Goal: Task Accomplishment & Management: Manage account settings

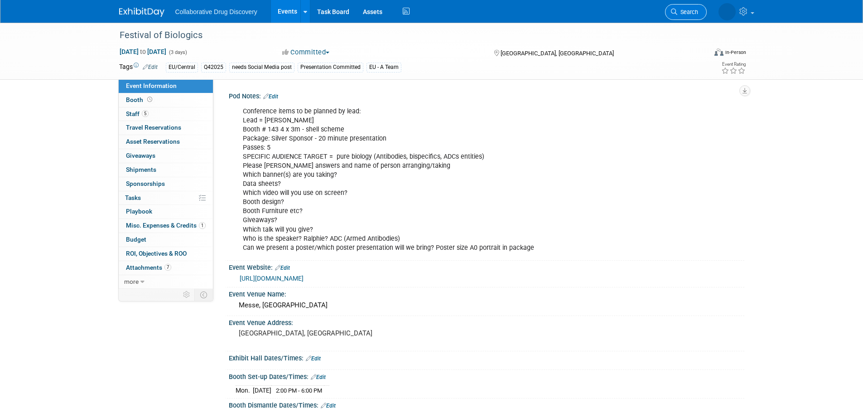
click at [690, 8] on link "Search" at bounding box center [686, 12] width 42 height 16
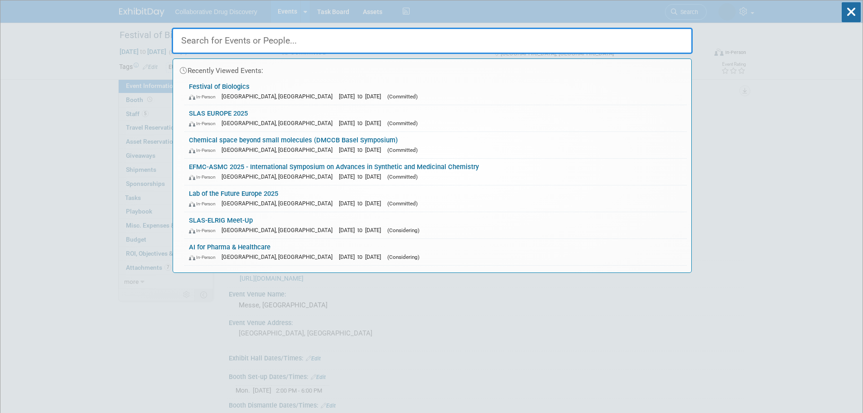
click at [342, 40] on input "text" at bounding box center [432, 41] width 521 height 26
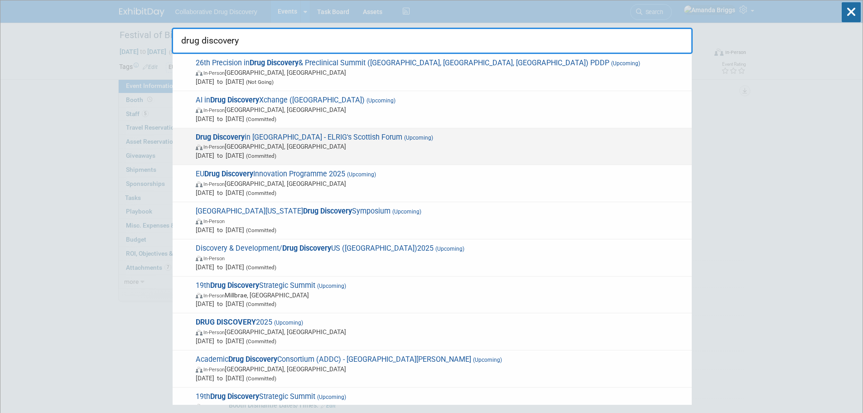
type input "drug discovery"
click at [241, 135] on strong "Drug Discovery" at bounding box center [220, 137] width 49 height 9
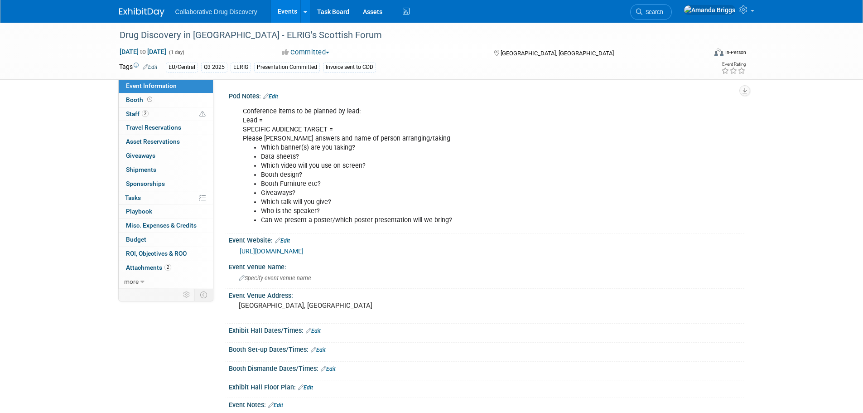
click at [278, 97] on link "Edit" at bounding box center [270, 96] width 15 height 6
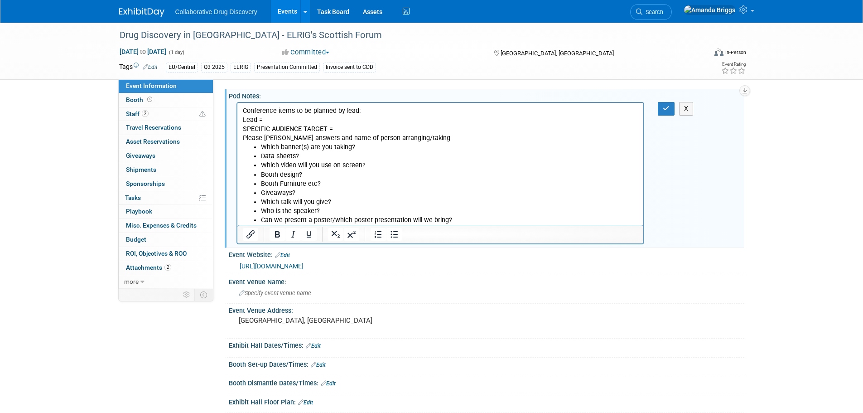
click at [271, 117] on p "Conference items to be planned by lead: Lead = SPECIFIC AUDIENCE TARGET = Pleas…" at bounding box center [440, 124] width 396 height 36
click at [336, 209] on li "Who is the speaker?" at bounding box center [449, 211] width 378 height 9
click at [662, 110] on button "button" at bounding box center [666, 108] width 17 height 13
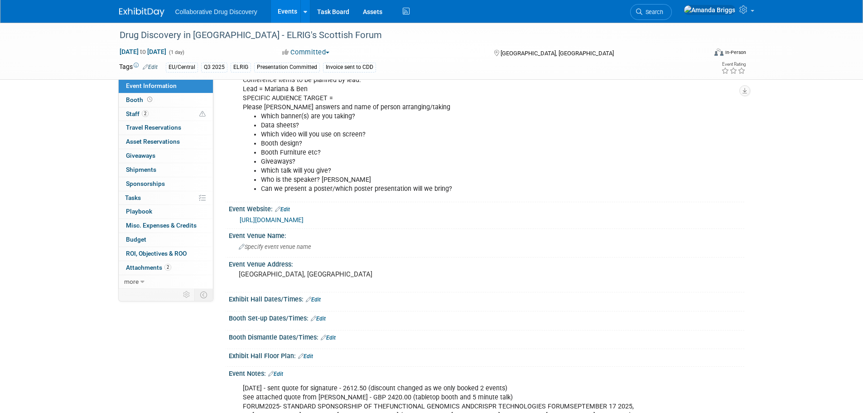
scroll to position [170, 0]
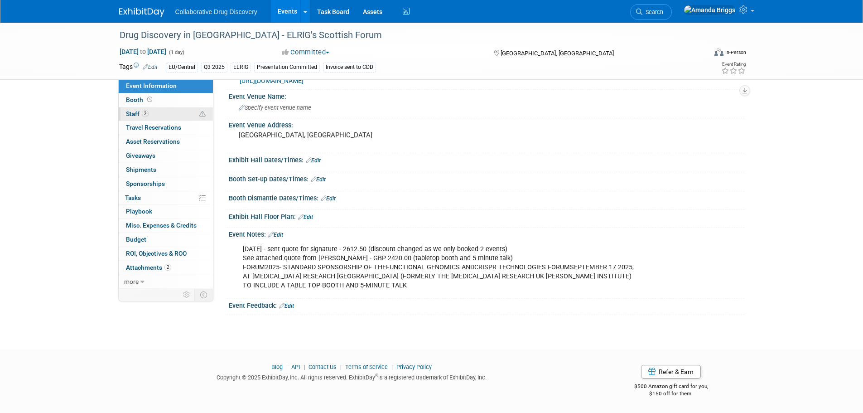
click at [135, 114] on span "Staff 2" at bounding box center [137, 113] width 23 height 7
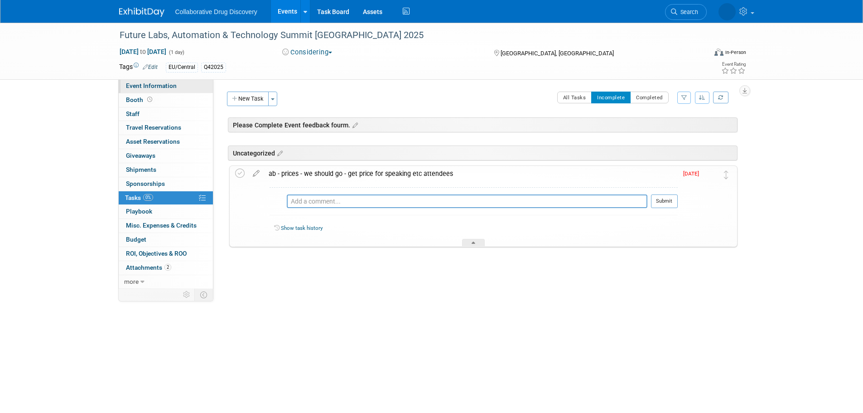
click at [162, 86] on span "Event Information" at bounding box center [151, 85] width 51 height 7
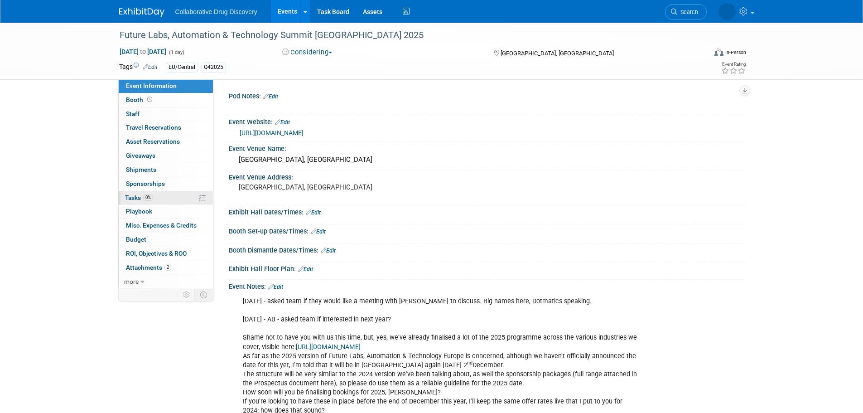
click at [132, 197] on span "Tasks 0%" at bounding box center [139, 197] width 28 height 7
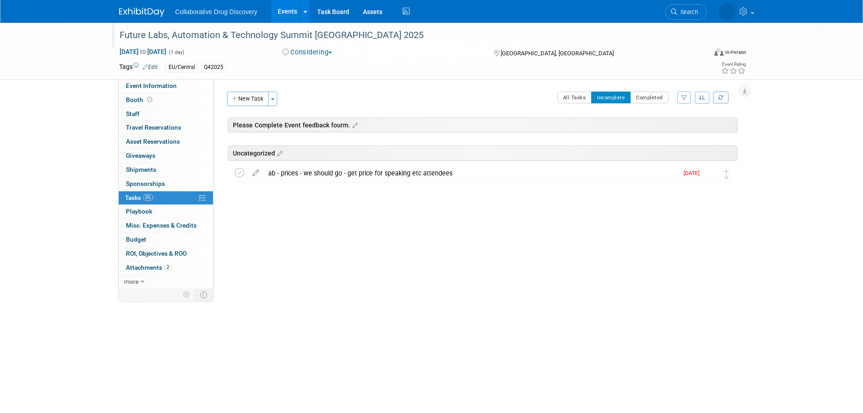
click at [382, 35] on div "Future Labs, Automation & Technology Summit Europe 2025" at bounding box center [404, 35] width 577 height 16
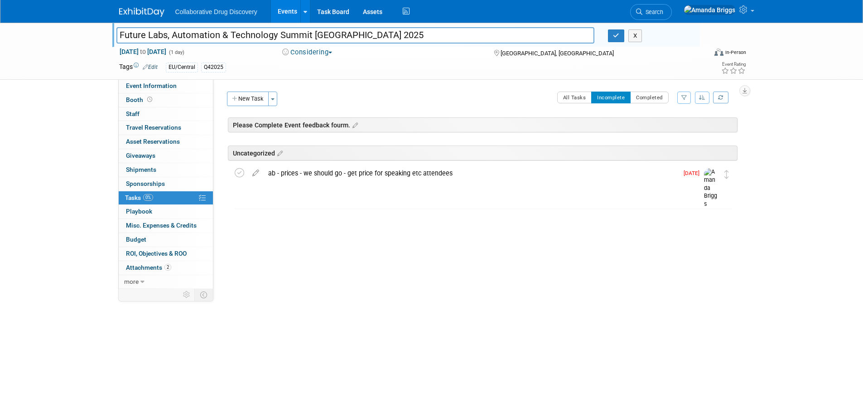
drag, startPoint x: 378, startPoint y: 34, endPoint x: 117, endPoint y: 42, distance: 261.4
click at [117, 42] on input "Future Labs, Automation & Technology Summit Europe 2025" at bounding box center [355, 35] width 478 height 16
click at [241, 171] on icon at bounding box center [240, 173] width 10 height 10
click at [143, 86] on span "Event Information" at bounding box center [151, 85] width 51 height 7
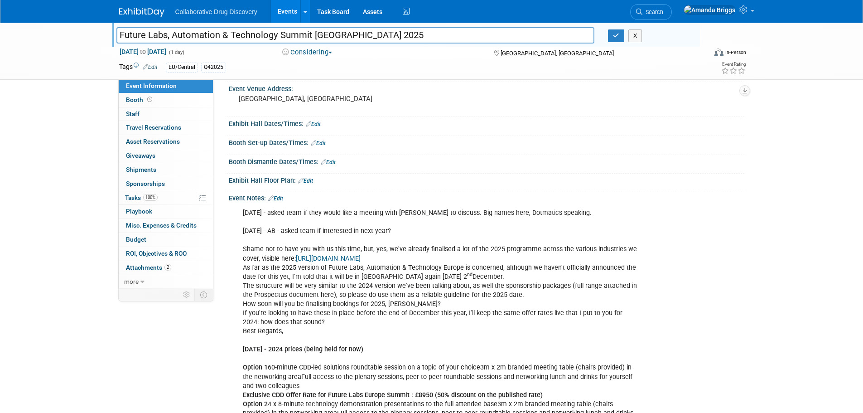
scroll to position [91, 0]
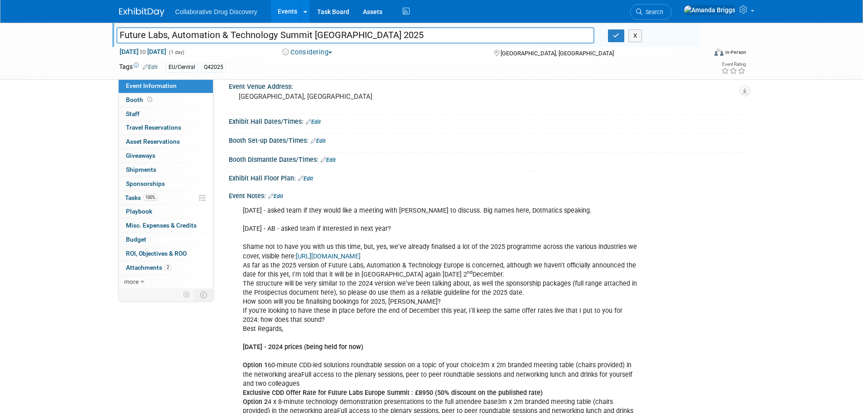
click at [281, 197] on link "Edit" at bounding box center [275, 196] width 15 height 6
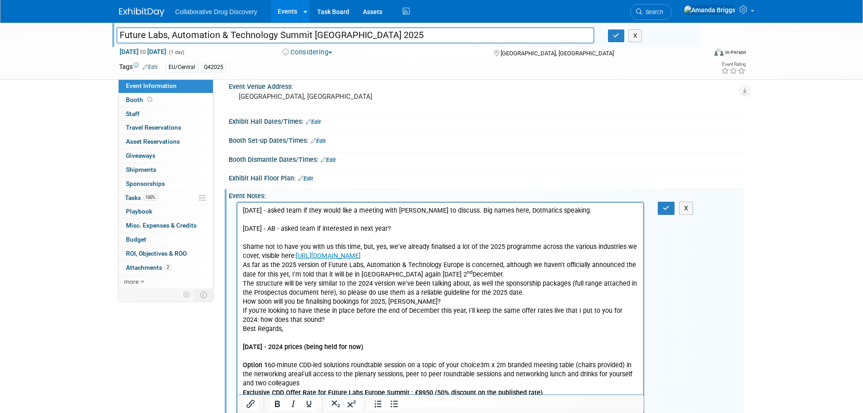
scroll to position [0, 0]
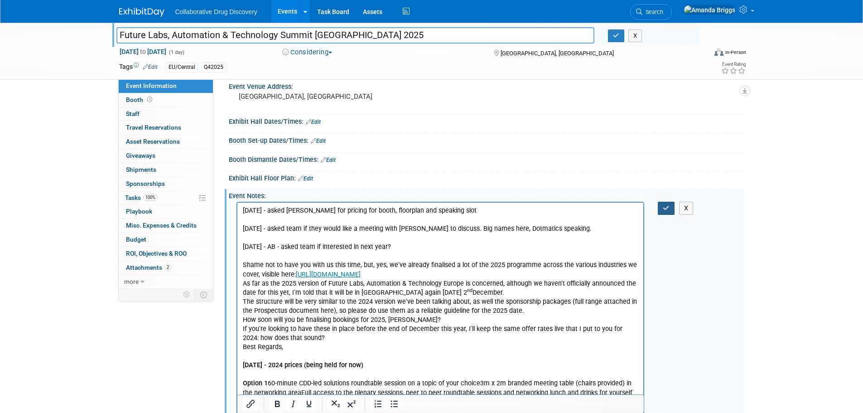
click at [671, 208] on button "button" at bounding box center [666, 208] width 17 height 13
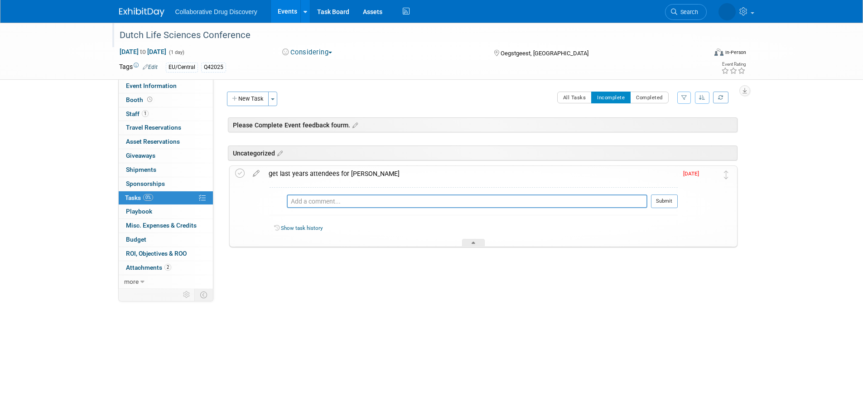
drag, startPoint x: 251, startPoint y: 36, endPoint x: 131, endPoint y: 26, distance: 120.4
click at [131, 26] on div "Dutch Life Sciences Conference" at bounding box center [405, 35] width 587 height 24
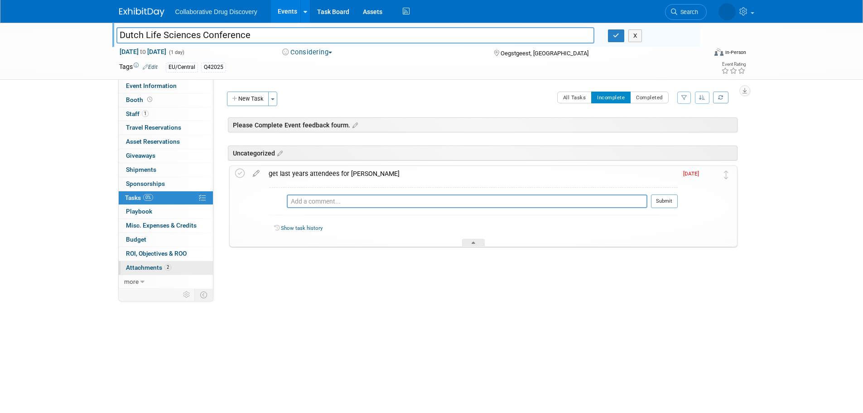
click at [149, 267] on span "Attachments 2" at bounding box center [148, 267] width 45 height 7
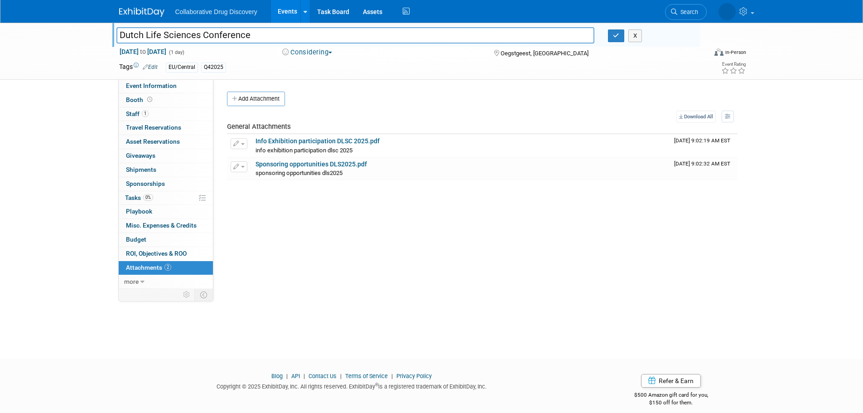
click at [262, 36] on input "Dutch Life Sciences Conference" at bounding box center [355, 35] width 478 height 16
drag, startPoint x: 262, startPoint y: 36, endPoint x: 117, endPoint y: 34, distance: 144.9
click at [117, 34] on input "Dutch Life Sciences Conference" at bounding box center [355, 35] width 478 height 16
click at [150, 89] on span "Event Information" at bounding box center [151, 85] width 51 height 7
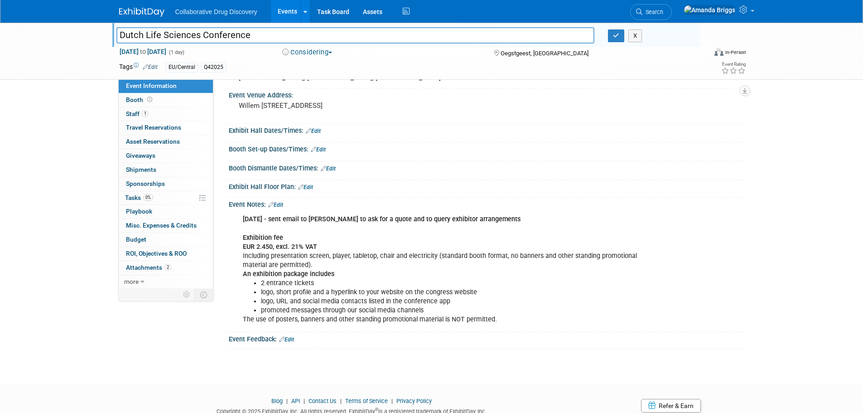
scroll to position [269, 0]
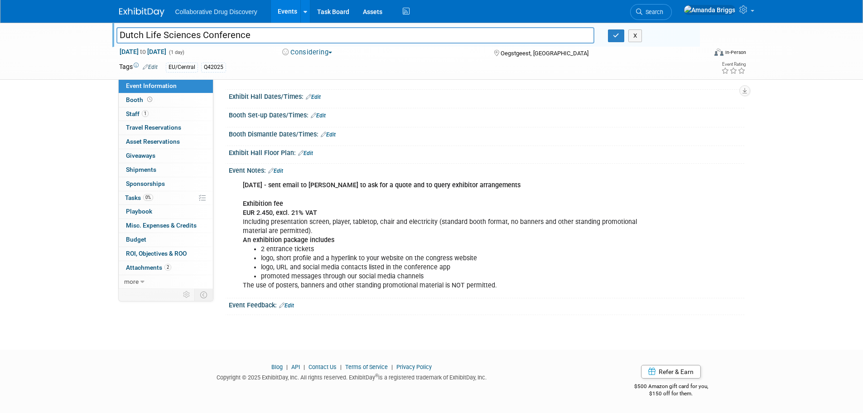
click at [279, 169] on link "Edit" at bounding box center [275, 171] width 15 height 6
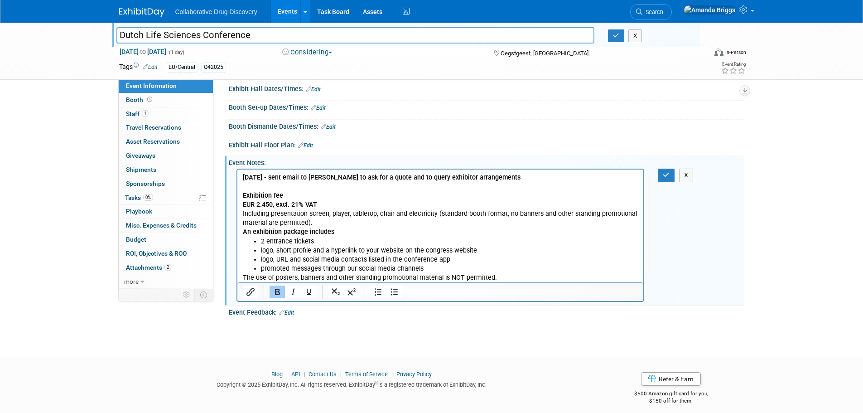
scroll to position [0, 0]
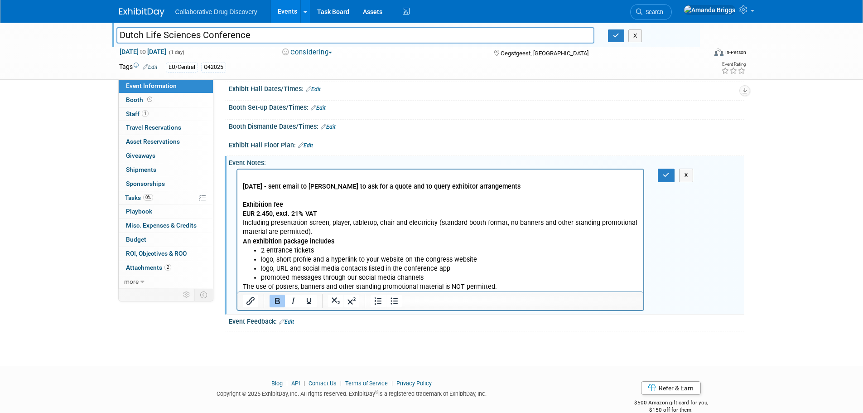
click at [522, 189] on p "31JUL2025 - sent email to Miranda to ask for a quote and to query exhibitor arr…" at bounding box center [440, 214] width 396 height 64
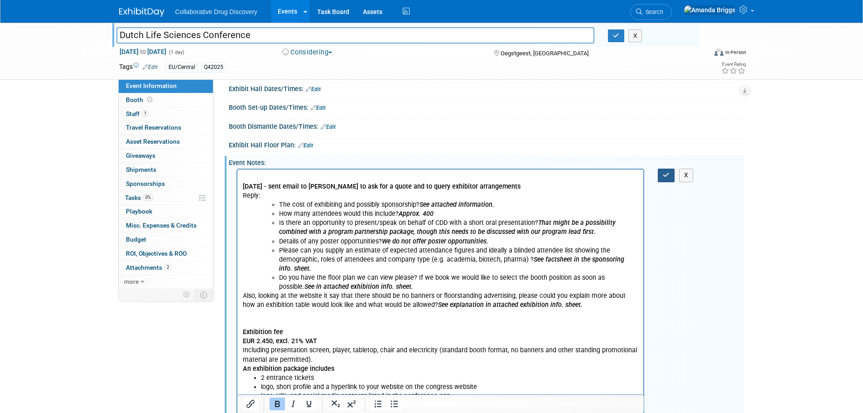
click at [666, 178] on icon "button" at bounding box center [666, 175] width 7 height 6
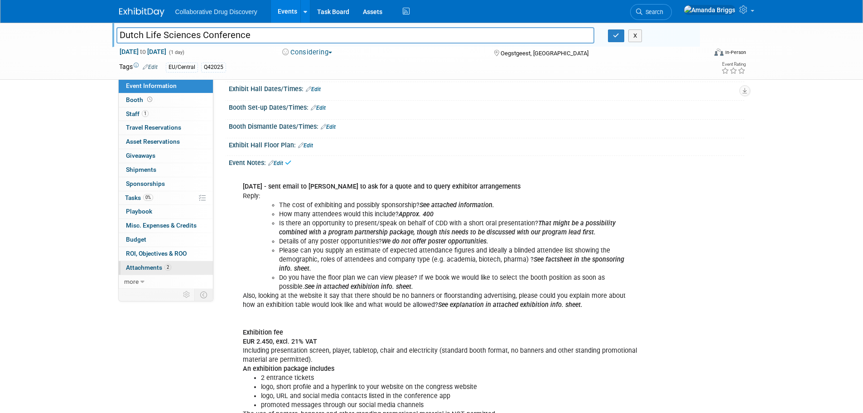
click at [142, 267] on span "Attachments 2" at bounding box center [148, 267] width 45 height 7
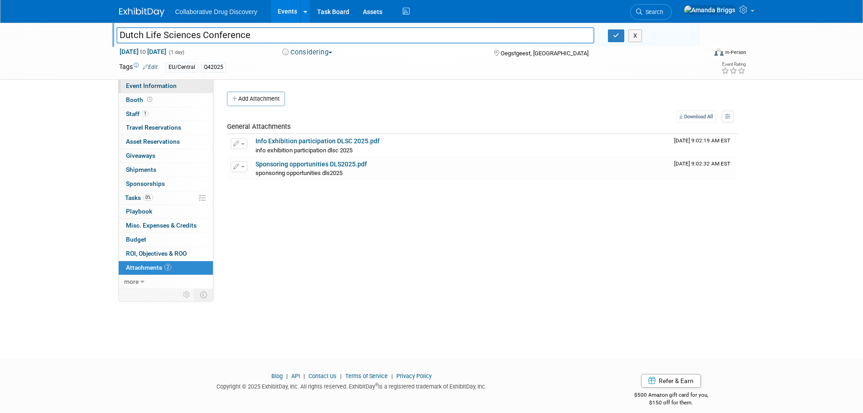
click at [160, 84] on span "Event Information" at bounding box center [151, 85] width 51 height 7
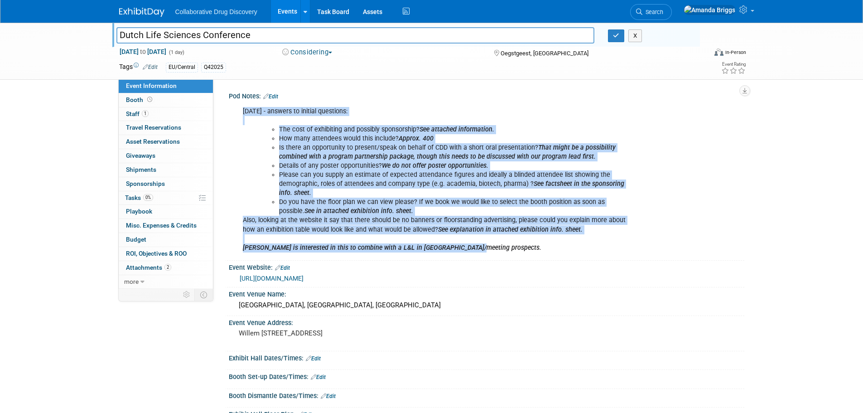
drag, startPoint x: 467, startPoint y: 250, endPoint x: 243, endPoint y: 114, distance: 262.1
click at [243, 114] on div "04AUG2025 - answers to initial questions: The cost of exhibiting and possibly s…" at bounding box center [440, 179] width 408 height 154
drag, startPoint x: 293, startPoint y: 107, endPoint x: 268, endPoint y: 160, distance: 59.2
click at [268, 160] on ul "The cost of exhibiting and possibly sponsorship? See attached information. How …" at bounding box center [450, 170] width 378 height 91
drag, startPoint x: 584, startPoint y: 231, endPoint x: 241, endPoint y: 111, distance: 363.1
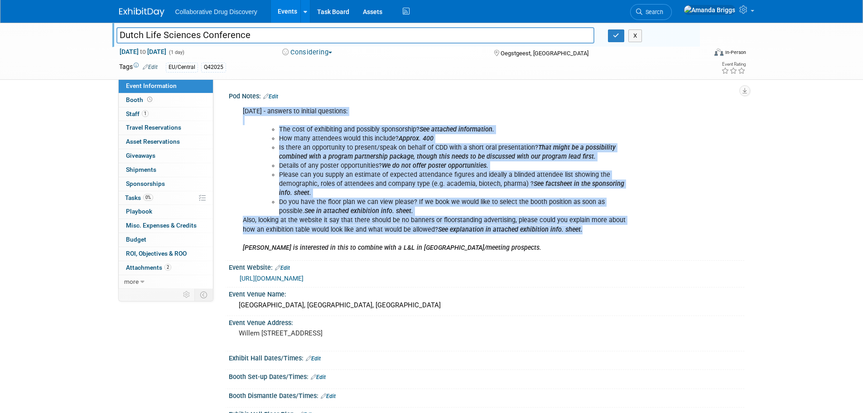
click at [241, 111] on div "04AUG2025 - answers to initial questions: The cost of exhibiting and possibly s…" at bounding box center [440, 179] width 408 height 154
copy div "04AUG2025 - answers to initial questions: The cost of exhibiting and possibly s…"
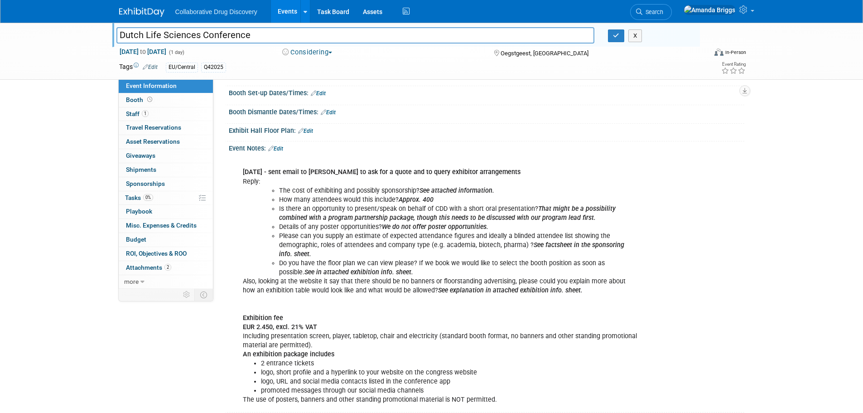
scroll to position [270, 0]
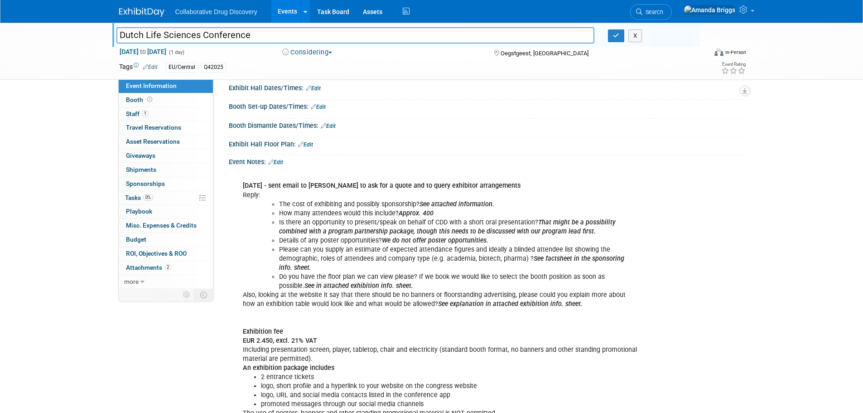
click at [279, 165] on link "Edit" at bounding box center [275, 162] width 15 height 6
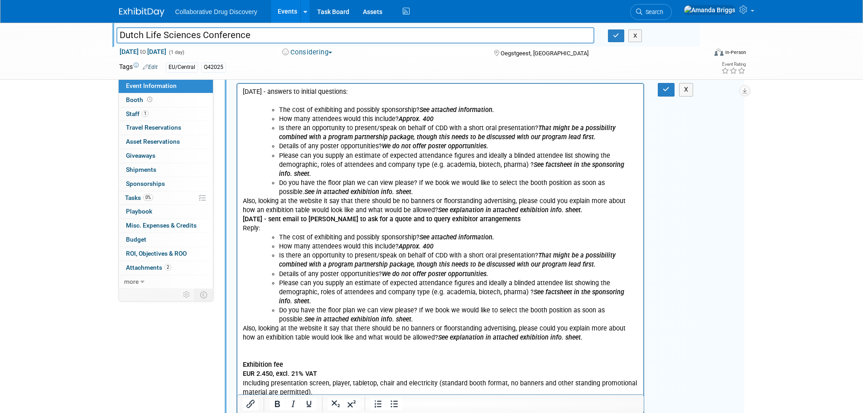
scroll to position [406, 0]
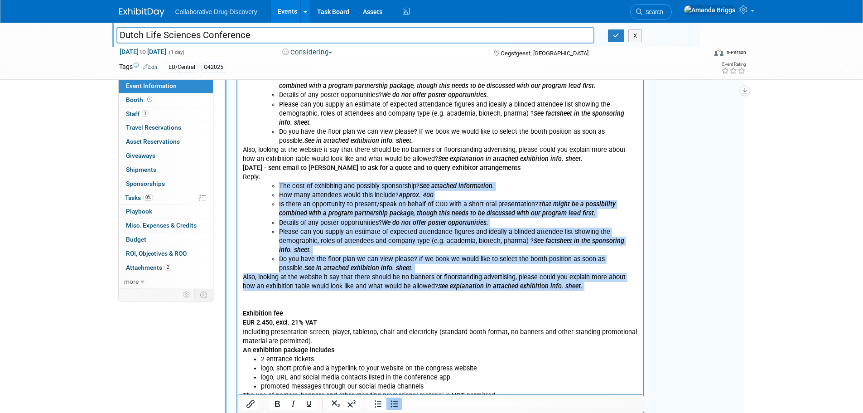
drag, startPoint x: 570, startPoint y: 291, endPoint x: 244, endPoint y: 188, distance: 342.1
click at [244, 188] on body "04AUG2025 - answers to initial questions: The cost of exhibiting and possibly s…" at bounding box center [440, 218] width 397 height 364
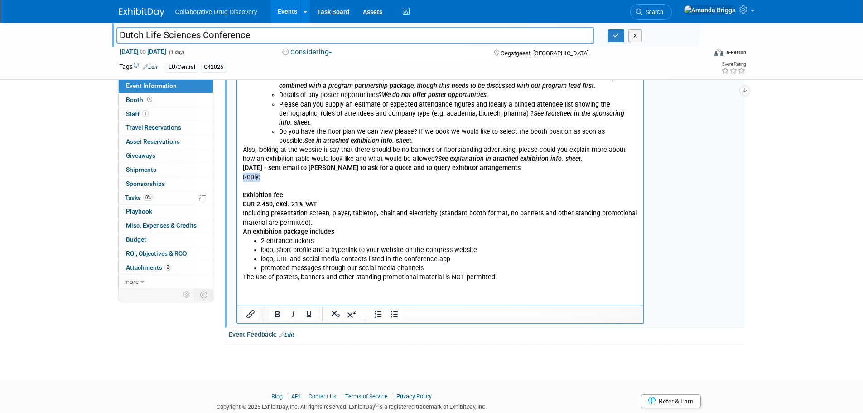
drag, startPoint x: 246, startPoint y: 174, endPoint x: 241, endPoint y: 176, distance: 5.2
click at [241, 176] on html "04AUG2025 - answers to initial questions: The cost of exhibiting and possibly s…" at bounding box center [440, 157] width 406 height 249
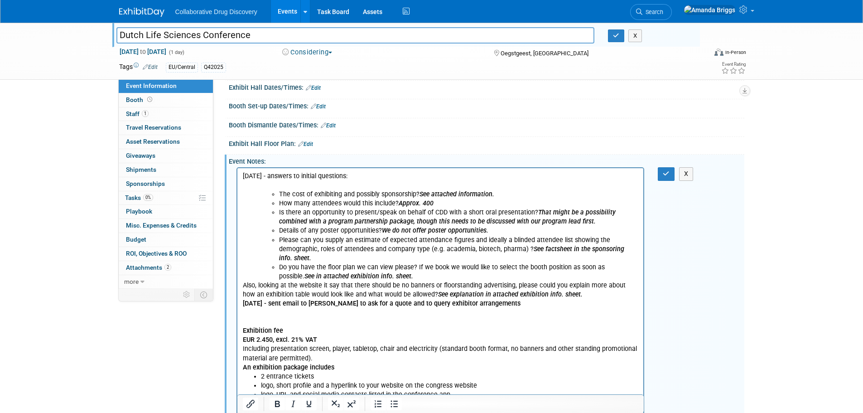
scroll to position [270, 0]
click at [665, 177] on icon "button" at bounding box center [666, 174] width 7 height 6
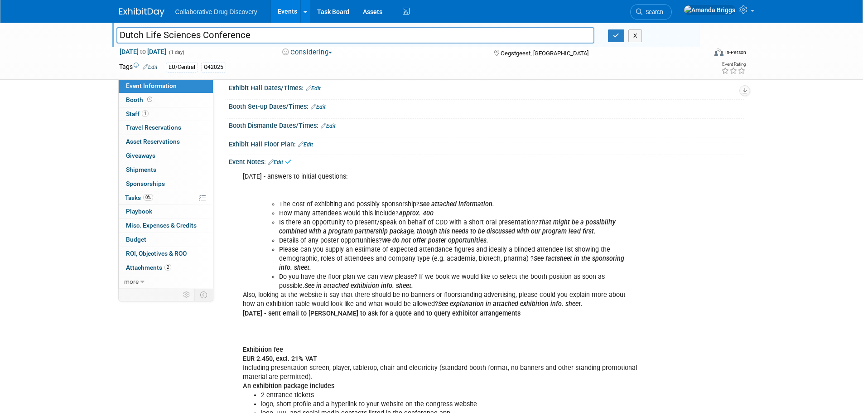
click at [278, 165] on link "Edit" at bounding box center [275, 162] width 15 height 6
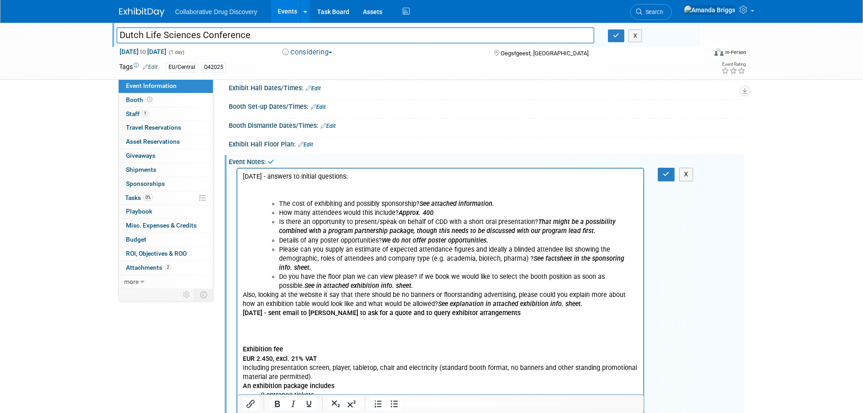
scroll to position [0, 0]
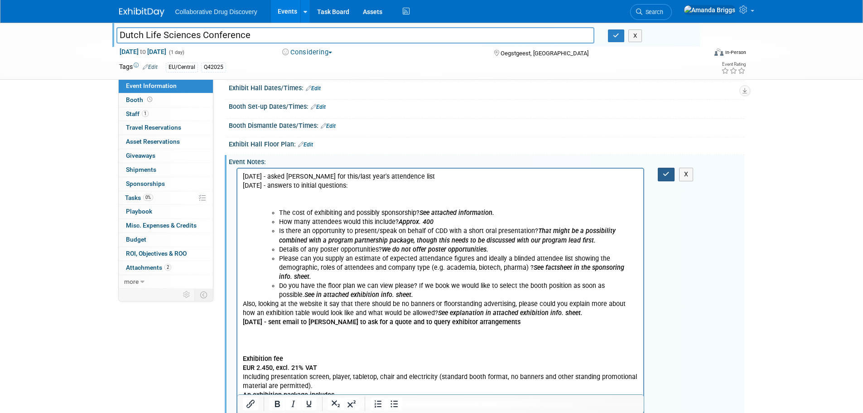
click at [667, 177] on icon "button" at bounding box center [666, 174] width 7 height 6
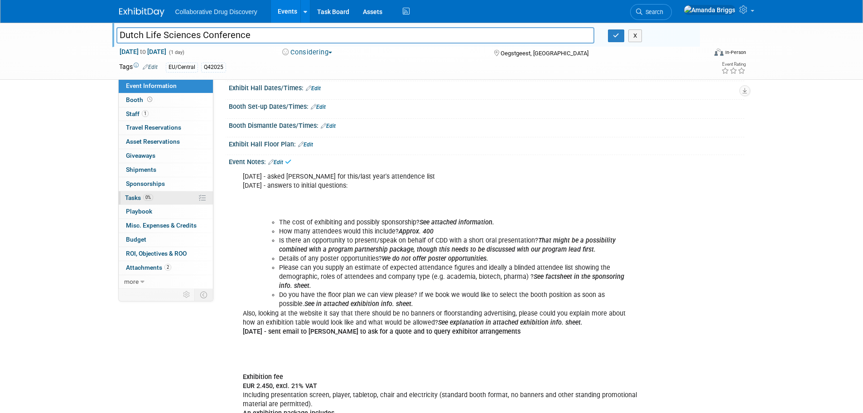
click at [139, 197] on span "Tasks 0%" at bounding box center [139, 197] width 28 height 7
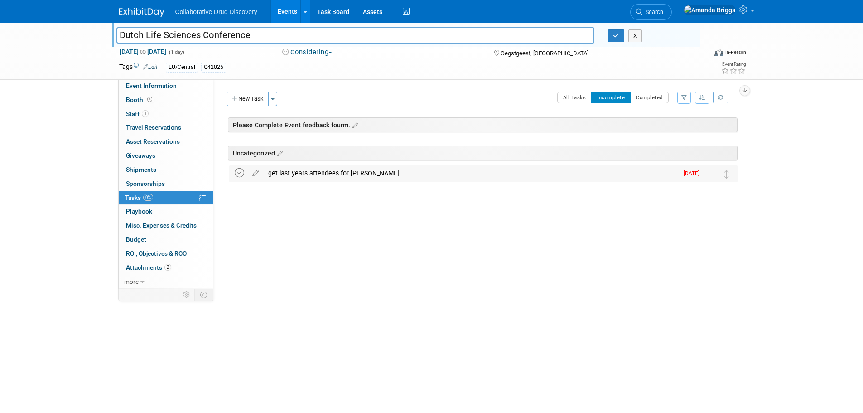
click at [242, 173] on icon at bounding box center [240, 173] width 10 height 10
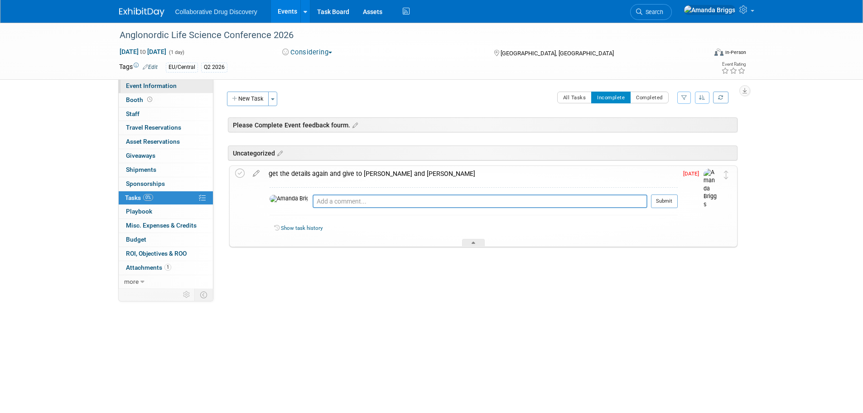
click at [150, 86] on span "Event Information" at bounding box center [151, 85] width 51 height 7
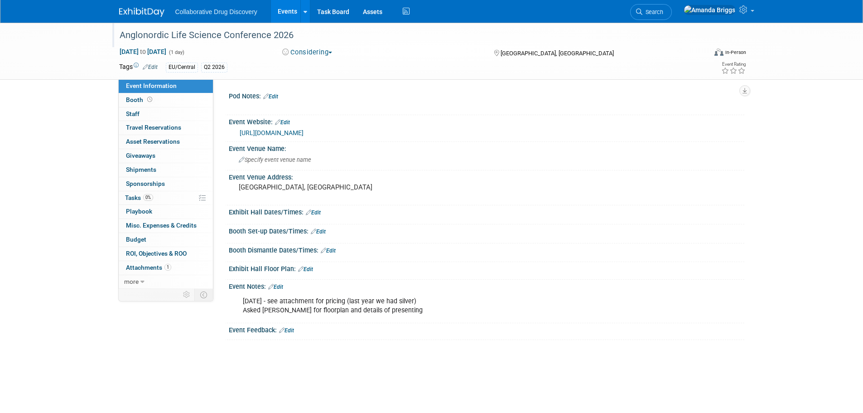
drag, startPoint x: 295, startPoint y: 34, endPoint x: 117, endPoint y: 40, distance: 178.1
click at [117, 40] on div "Anglonordic Life Science Conference 2026" at bounding box center [404, 35] width 577 height 16
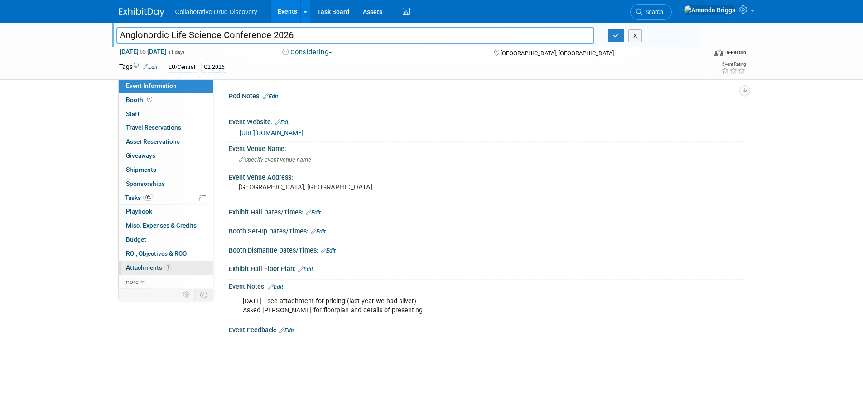
click at [146, 269] on span "Attachments 1" at bounding box center [148, 267] width 45 height 7
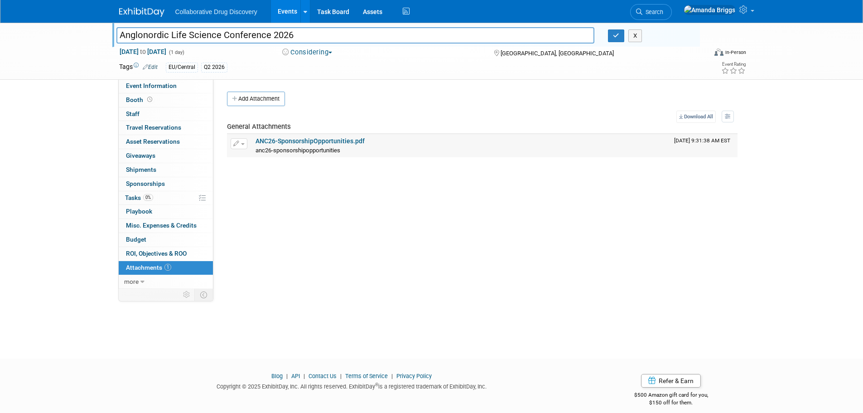
click at [309, 140] on link "ANC26-SponsorshipOpportunities.pdf" at bounding box center [309, 140] width 109 height 7
click at [147, 88] on span "Event Information" at bounding box center [151, 85] width 51 height 7
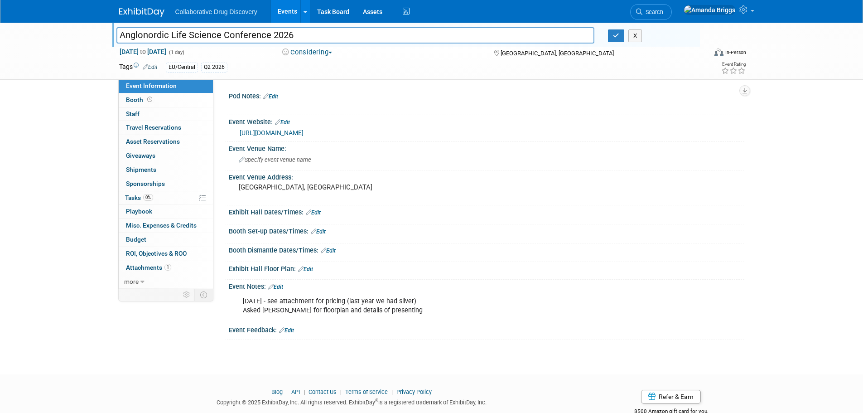
click at [308, 270] on link "Edit" at bounding box center [305, 269] width 15 height 6
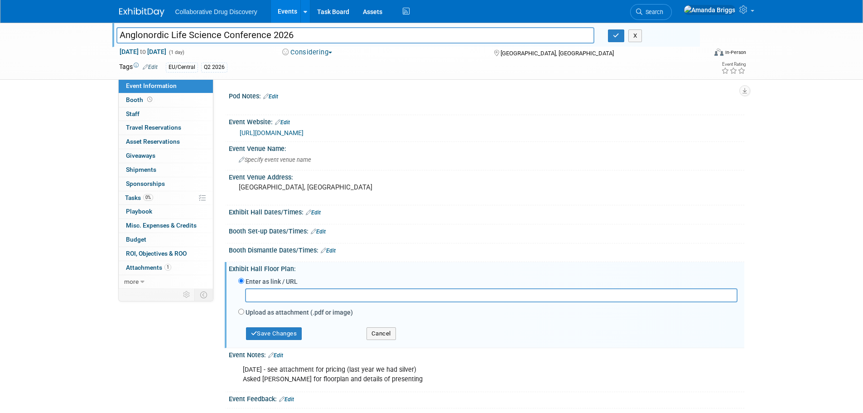
paste input "chrome-extension://efaidnbmnnnibpcajpcglclefindmkaj/file:///C:/Users/Amanda%20B…"
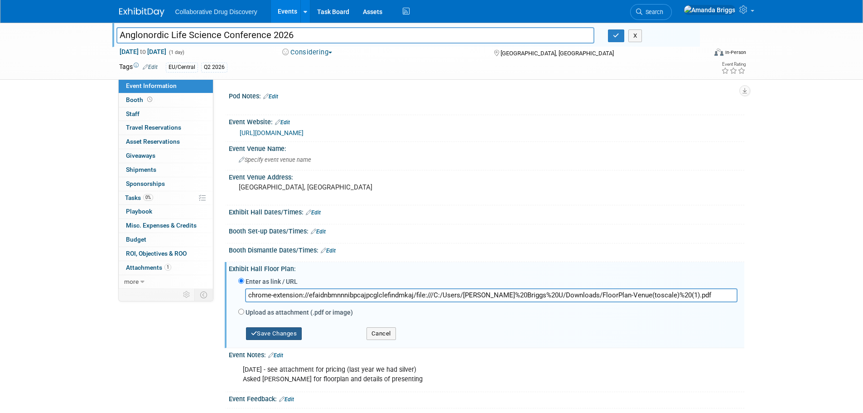
type input "chrome-extension://efaidnbmnnnibpcajpcglclefindmkaj/file:///C:/Users/Amanda%20B…"
click at [289, 332] on button "Save Changes" at bounding box center [274, 333] width 56 height 13
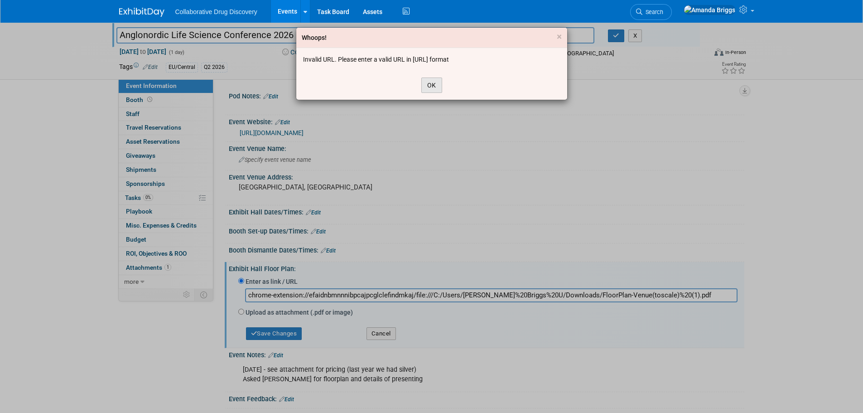
click at [436, 78] on button "OK" at bounding box center [431, 84] width 21 height 15
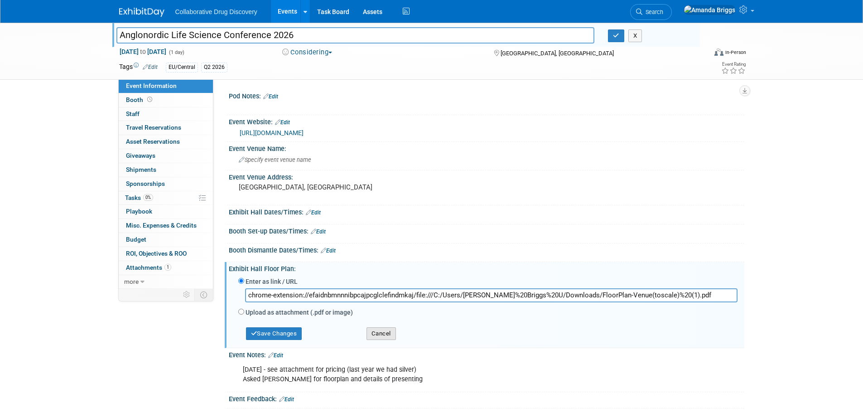
click at [385, 333] on button "Cancel" at bounding box center [380, 333] width 29 height 13
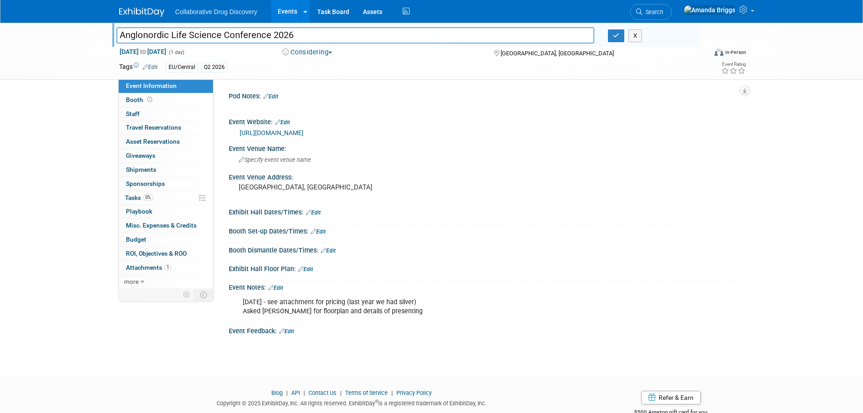
click at [308, 269] on link "Edit" at bounding box center [305, 269] width 15 height 6
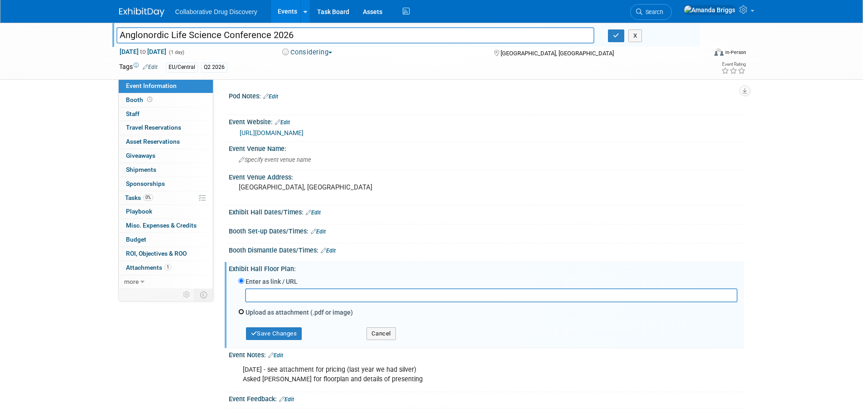
click at [242, 312] on input "Upload as attachment (.pdf or image)" at bounding box center [241, 311] width 6 height 6
radio input "true"
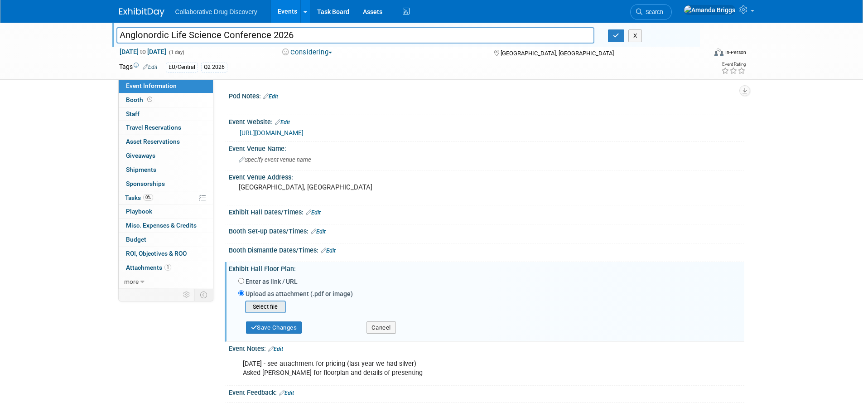
click at [269, 308] on input "file" at bounding box center [231, 306] width 108 height 11
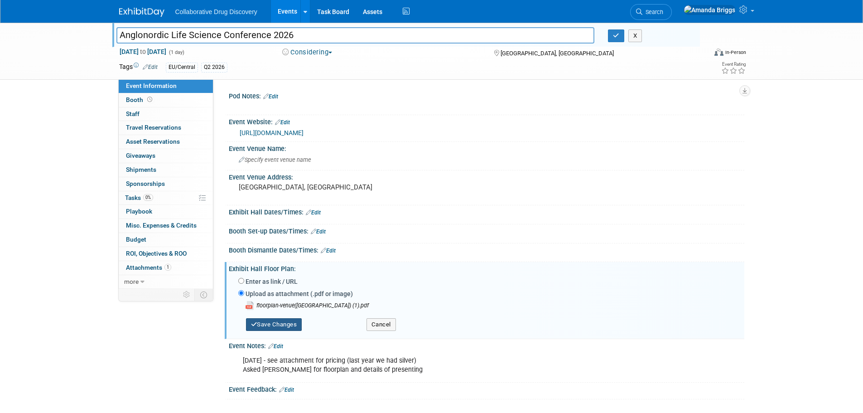
click at [294, 327] on button "Save Changes" at bounding box center [274, 324] width 56 height 13
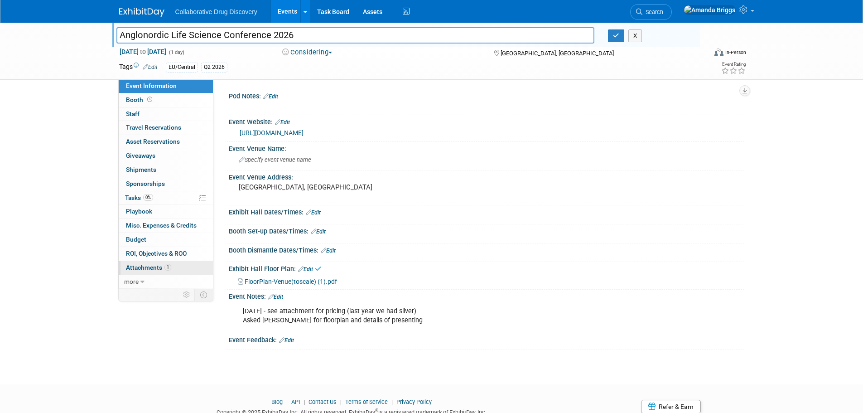
click at [134, 268] on span "Attachments 1" at bounding box center [148, 267] width 45 height 7
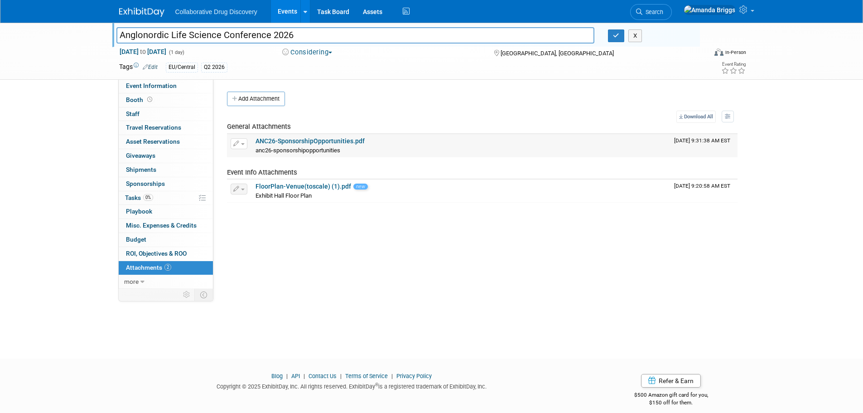
click at [290, 139] on link "ANC26-SponsorshipOpportunities.pdf" at bounding box center [309, 140] width 109 height 7
click at [142, 202] on link "0% Tasks 0%" at bounding box center [166, 198] width 94 height 14
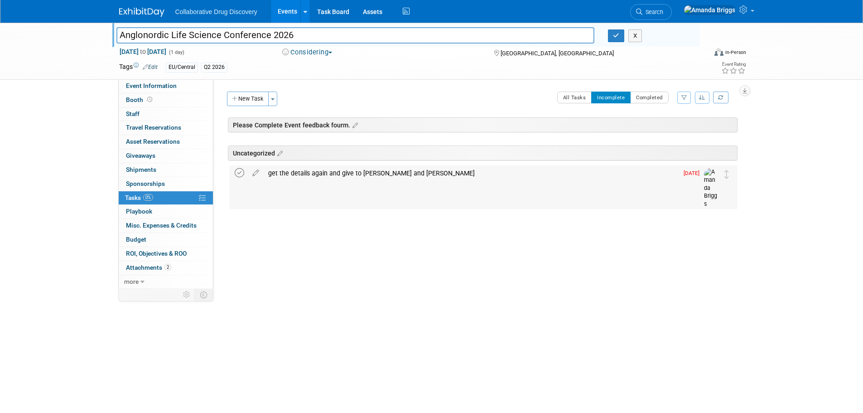
click at [238, 174] on icon at bounding box center [240, 173] width 10 height 10
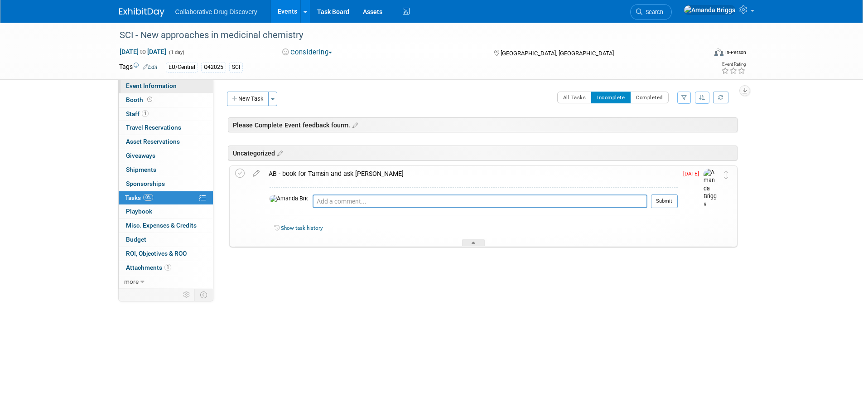
click at [151, 83] on span "Event Information" at bounding box center [151, 85] width 51 height 7
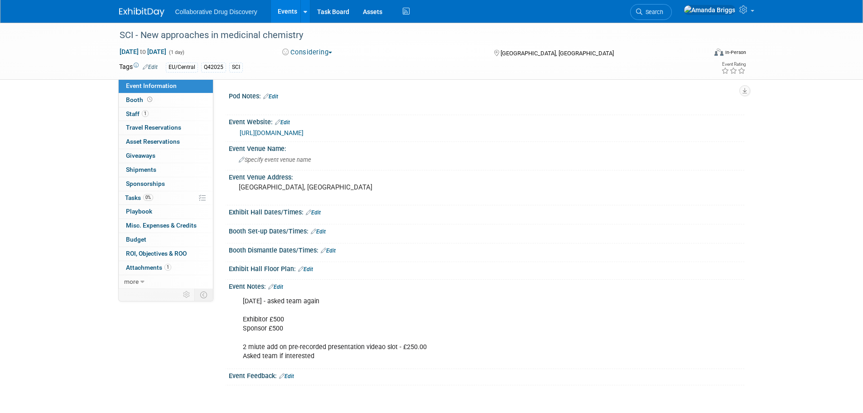
click at [282, 285] on link "Edit" at bounding box center [275, 287] width 15 height 6
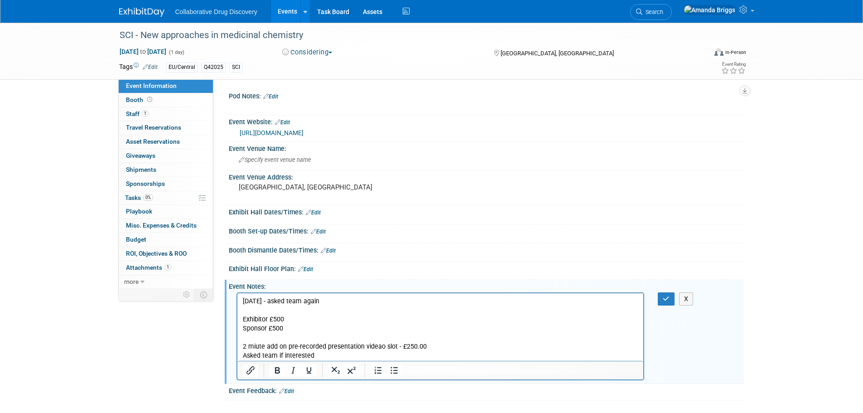
click at [252, 350] on p "14JUL2025 - asked team again Exhibitor £500 Sponsor £500 2 miute add on pre-rec…" at bounding box center [440, 329] width 396 height 64
click at [256, 351] on p "14JUL2025 - asked team again Exhibitor £500 Sponsor £500 2 miute add on pre-rec…" at bounding box center [440, 329] width 396 height 64
click at [437, 333] on p "14JUL2025 - asked team again Exhibitor £500 Sponsor £500 2 minute add on pre-re…" at bounding box center [440, 329] width 396 height 64
click at [669, 298] on icon "button" at bounding box center [666, 298] width 7 height 6
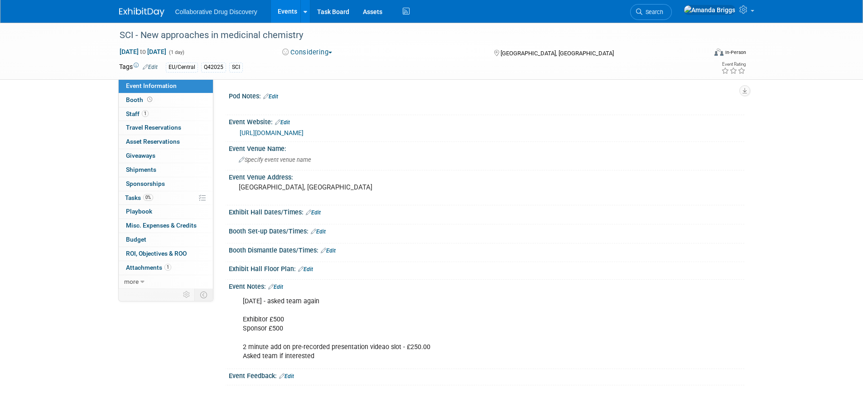
click at [283, 286] on link "Edit" at bounding box center [275, 287] width 15 height 6
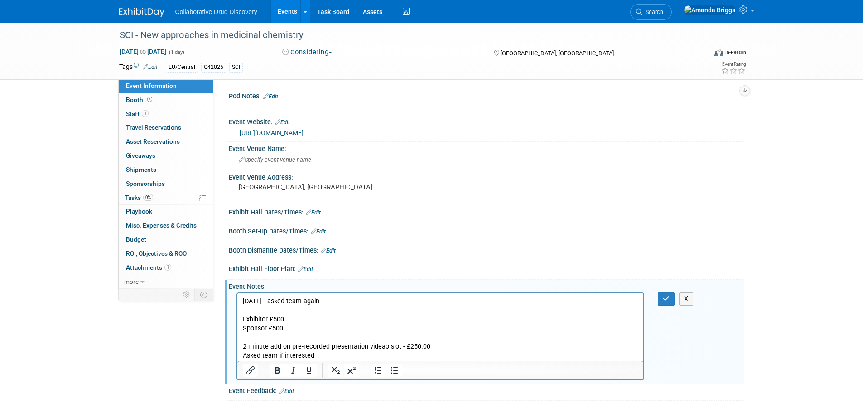
click at [381, 348] on p "14JUL2025 - asked team again Exhibitor £500 Sponsor £500 2 minute add on pre-re…" at bounding box center [440, 329] width 396 height 64
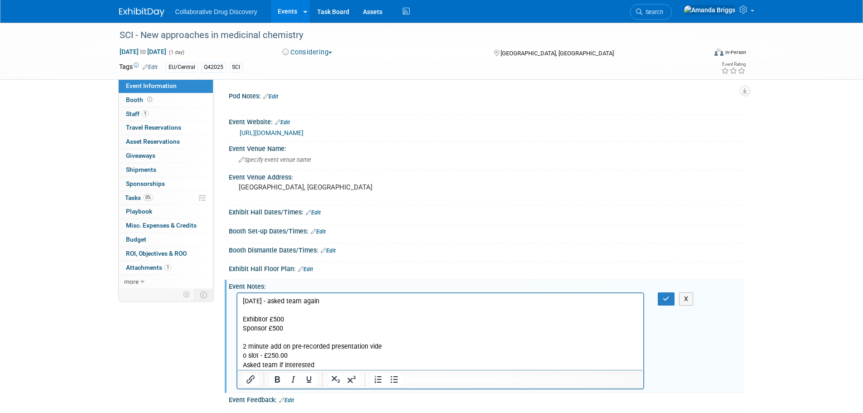
click at [378, 346] on p "14JUL2025 - asked team again Exhibitor £500 Sponsor £500 2 minute add on pre-re…" at bounding box center [440, 324] width 396 height 54
click at [250, 356] on p "o slot - £250.00 Asked team if interested" at bounding box center [440, 360] width 396 height 18
click at [247, 355] on p "o slot - £250.00 Asked team if interested" at bounding box center [440, 360] width 396 height 18
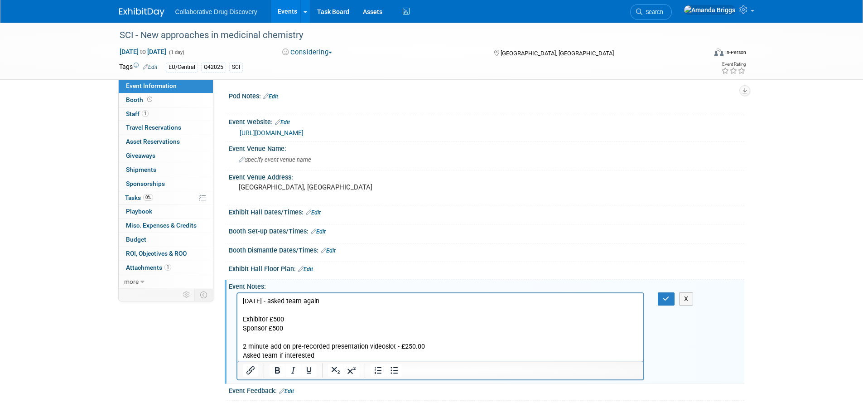
click at [451, 346] on p "14JUL2025 - asked team again Exhibitor £500 Sponsor £500 2 minute add on pre-re…" at bounding box center [440, 329] width 396 height 64
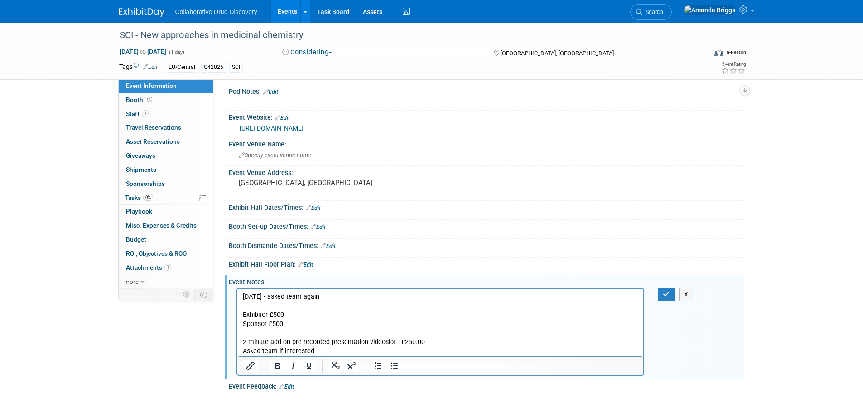
scroll to position [5, 0]
click at [666, 297] on button "button" at bounding box center [666, 293] width 17 height 13
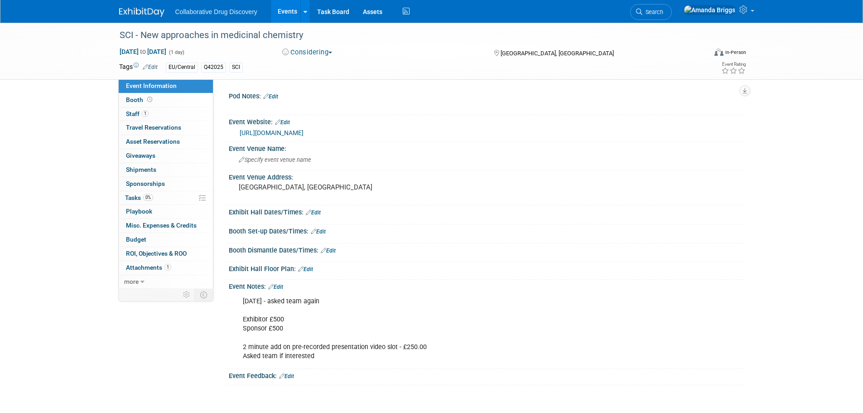
scroll to position [0, 0]
click at [303, 131] on link "https://www.soci.org/events/young-chemists-panel/2025/new-approaches-in-medicin…" at bounding box center [272, 132] width 64 height 7
click at [246, 35] on div "SCI - New approaches in medicinal chemistry" at bounding box center [404, 35] width 577 height 16
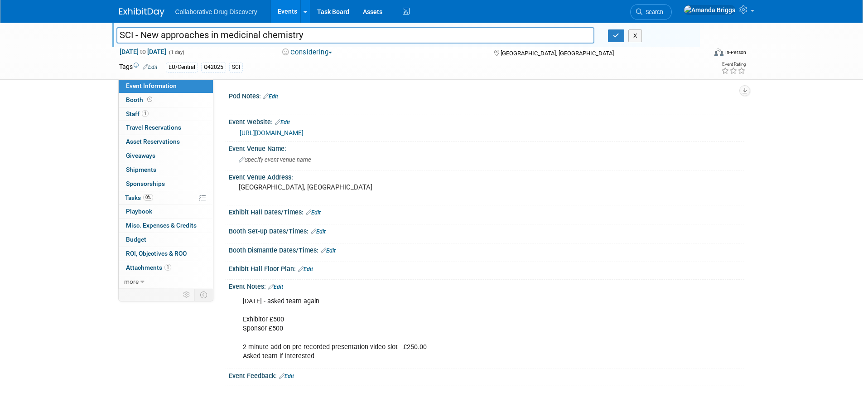
drag, startPoint x: 317, startPoint y: 37, endPoint x: 110, endPoint y: 43, distance: 206.6
click at [110, 43] on div "SCI - New approaches in medicinal chemistry" at bounding box center [356, 36] width 492 height 14
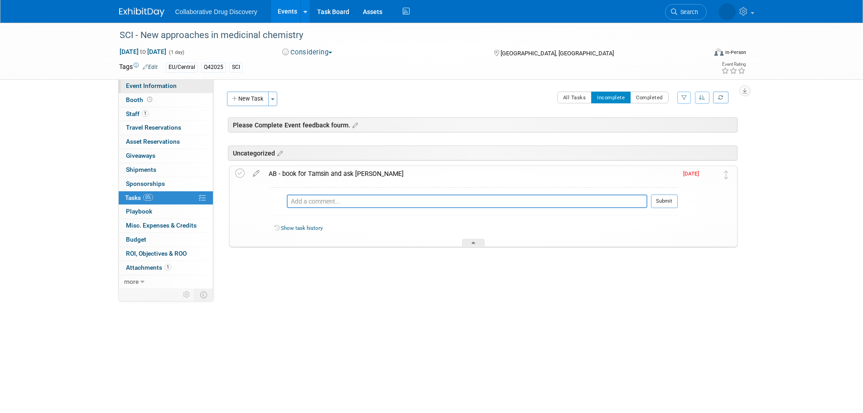
click at [168, 84] on span "Event Information" at bounding box center [151, 85] width 51 height 7
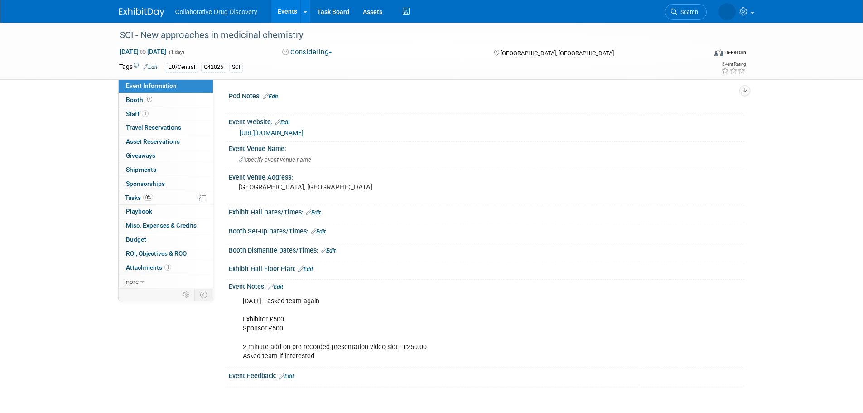
click at [303, 130] on link "[URL][DOMAIN_NAME]" at bounding box center [272, 132] width 64 height 7
drag, startPoint x: 280, startPoint y: 39, endPoint x: 120, endPoint y: 31, distance: 161.0
click at [120, 31] on div "SCI - New approaches in medicinal chemistry" at bounding box center [404, 35] width 577 height 16
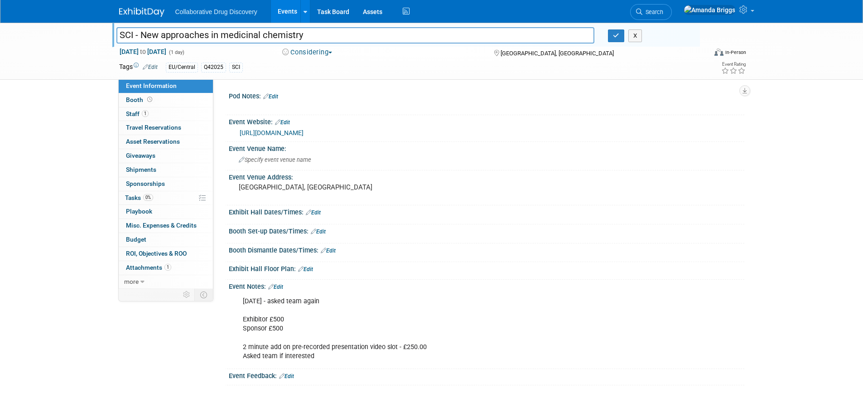
click at [308, 38] on input "SCI - New approaches in medicinal chemistry" at bounding box center [355, 35] width 478 height 16
drag, startPoint x: 308, startPoint y: 38, endPoint x: 103, endPoint y: 41, distance: 205.7
click at [103, 41] on div "SCI - New approaches in medicinal chemistry SCI - New approaches in medicinal c…" at bounding box center [431, 51] width 863 height 57
click at [303, 12] on icon at bounding box center [305, 12] width 4 height 6
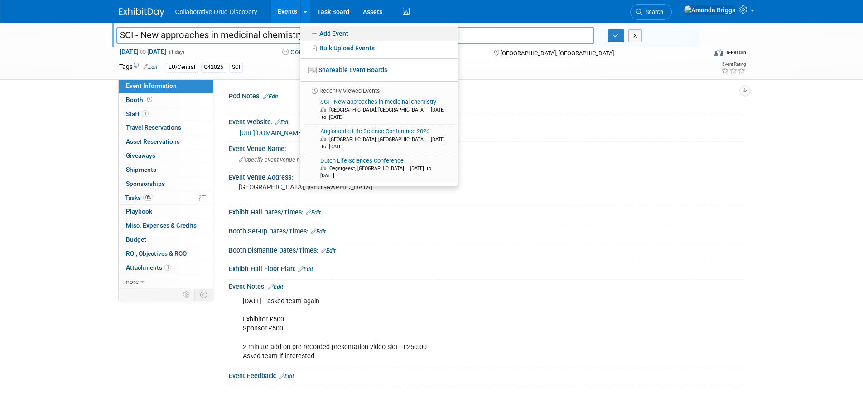
click at [327, 33] on link "Add Event" at bounding box center [379, 33] width 158 height 14
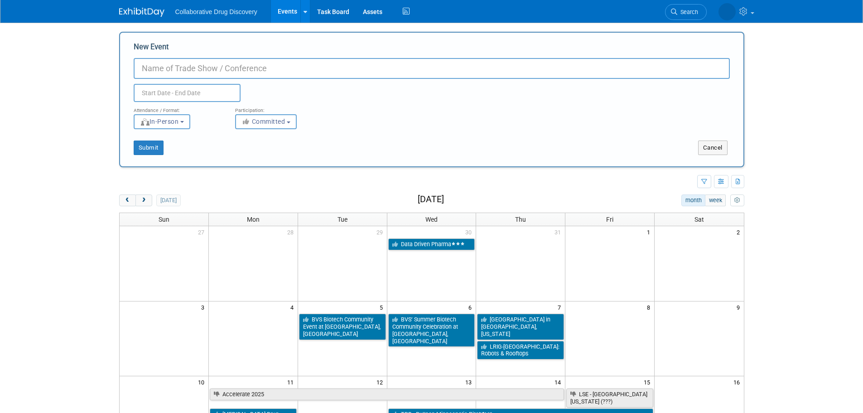
paste input "[GEOGRAPHIC_DATA]'s Summer School in Enabling Technologies"
type input "[GEOGRAPHIC_DATA]'s Summer School in Enabling Technologies"
click at [168, 94] on input "text" at bounding box center [187, 93] width 107 height 18
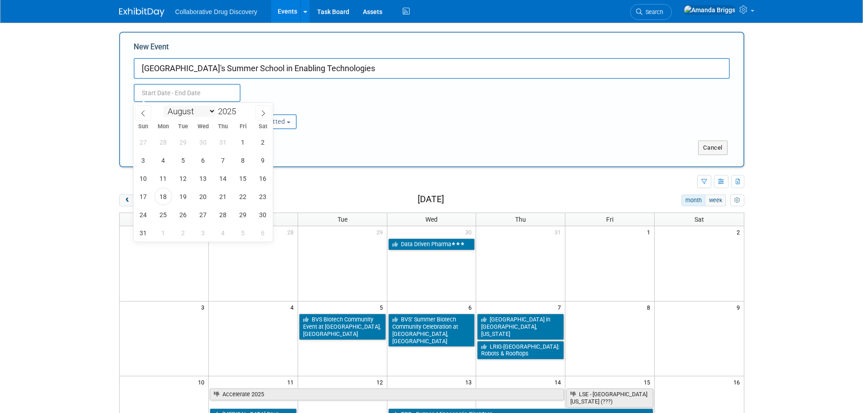
click at [212, 111] on select "January February March April May June July August September October November De…" at bounding box center [189, 111] width 52 height 11
select select "6"
click at [163, 106] on select "January February March April May June July August September October November De…" at bounding box center [189, 111] width 52 height 11
click at [247, 108] on div "January February March April May June July August September October November [D…" at bounding box center [203, 110] width 105 height 15
click at [242, 109] on span at bounding box center [239, 108] width 6 height 5
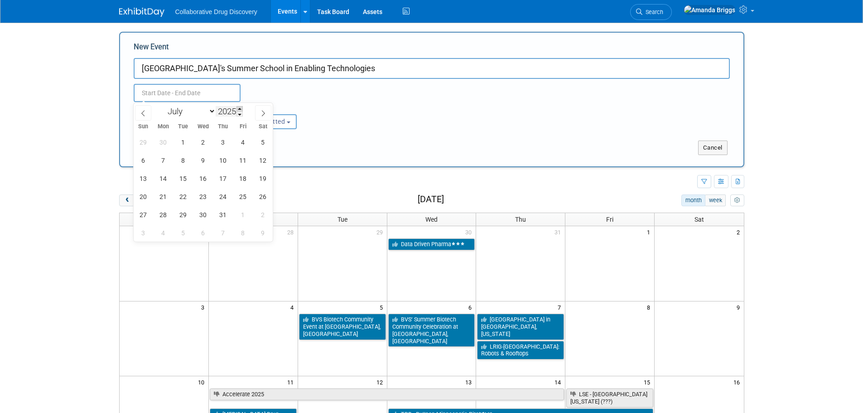
type input "2026"
click at [165, 159] on span "6" at bounding box center [163, 160] width 18 height 18
click at [197, 157] on span "8" at bounding box center [203, 160] width 18 height 18
type input "[DATE] to [DATE]"
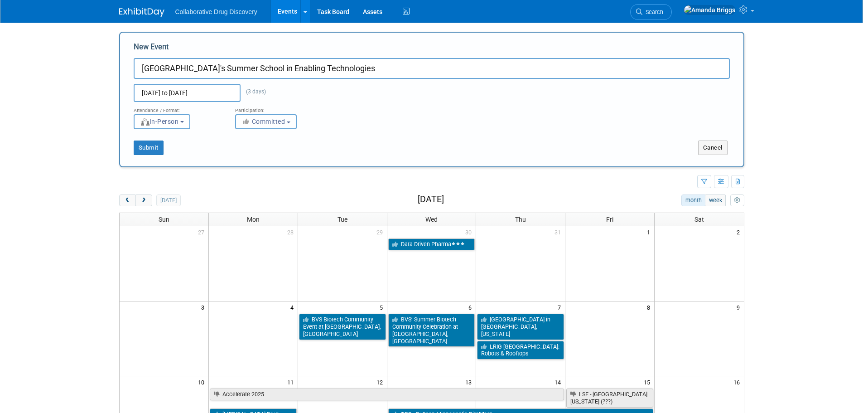
click at [291, 119] on button "Committed" at bounding box center [266, 121] width 62 height 15
click at [280, 156] on label "Considering" at bounding box center [270, 156] width 60 height 12
click at [244, 156] on input "Considering" at bounding box center [241, 156] width 6 height 6
select select "2"
click at [148, 147] on button "Submit" at bounding box center [149, 147] width 30 height 14
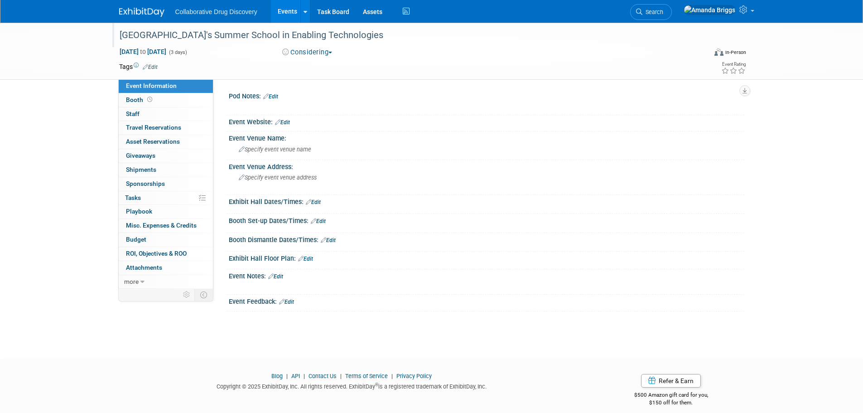
drag, startPoint x: 358, startPoint y: 39, endPoint x: 120, endPoint y: 34, distance: 238.7
click at [120, 34] on div "[GEOGRAPHIC_DATA]'s Summer School in Enabling Technologies" at bounding box center [404, 35] width 577 height 16
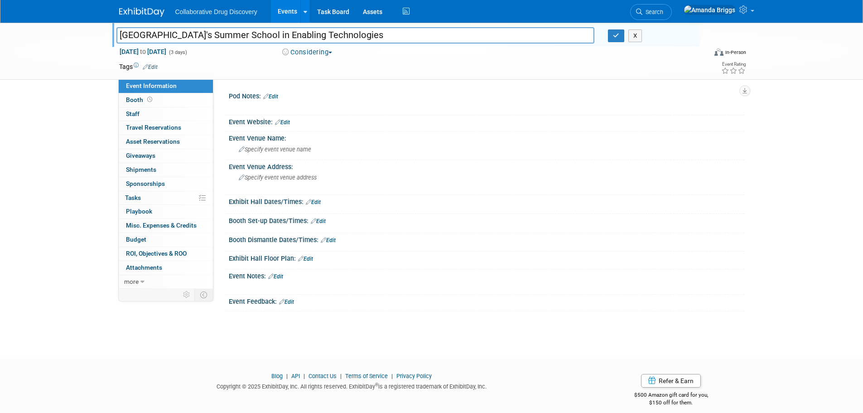
click at [413, 37] on input "[GEOGRAPHIC_DATA]'s Summer School in Enabling Technologies" at bounding box center [355, 35] width 478 height 16
drag, startPoint x: 311, startPoint y: 38, endPoint x: 110, endPoint y: 39, distance: 200.6
click at [110, 39] on div "[GEOGRAPHIC_DATA]'s Summer School in Enabling Technologies" at bounding box center [356, 36] width 492 height 14
click at [154, 67] on link "Edit" at bounding box center [150, 67] width 15 height 6
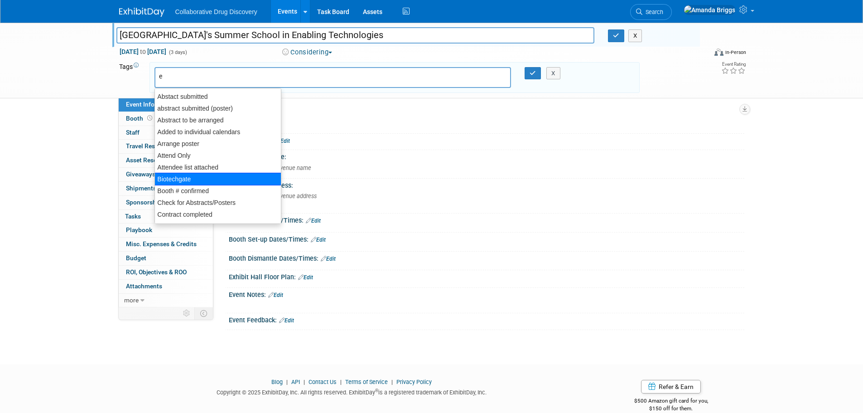
type input "eu"
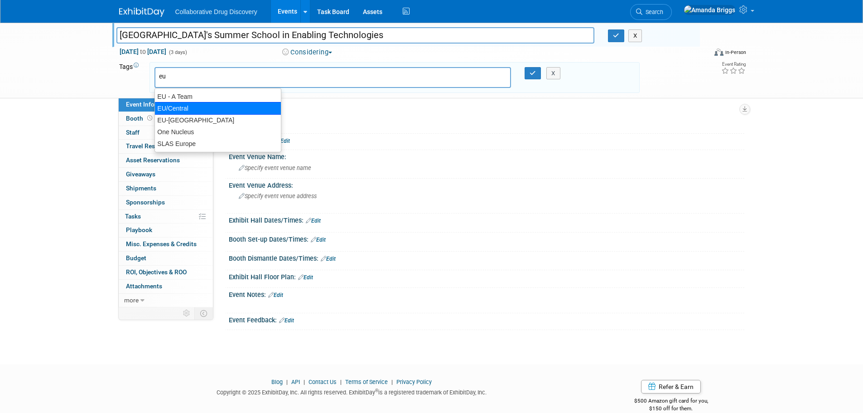
click at [177, 107] on div "EU/Central" at bounding box center [217, 108] width 127 height 13
type input "EU/Central"
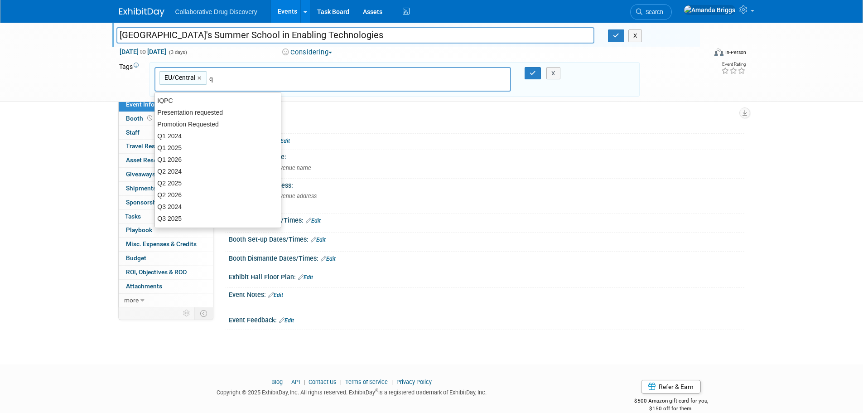
type input "q3"
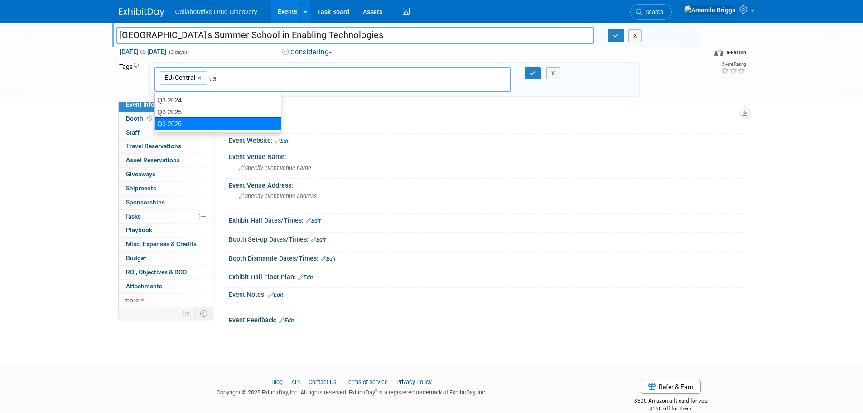
click at [180, 123] on div "Q3 2026" at bounding box center [217, 123] width 127 height 13
type input "EU/Central, Q3 2026"
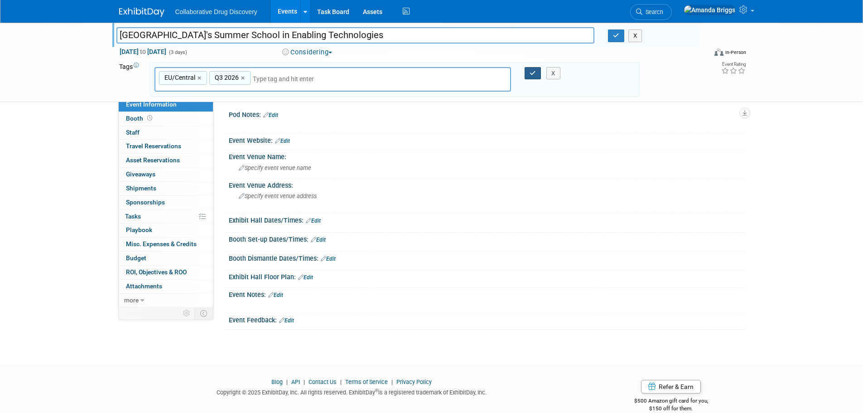
click at [534, 74] on icon "button" at bounding box center [532, 73] width 6 height 6
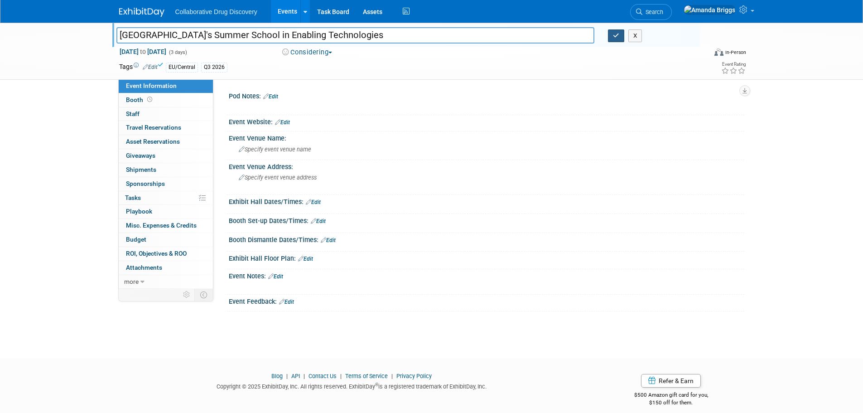
click at [613, 36] on icon "button" at bounding box center [616, 36] width 6 height 6
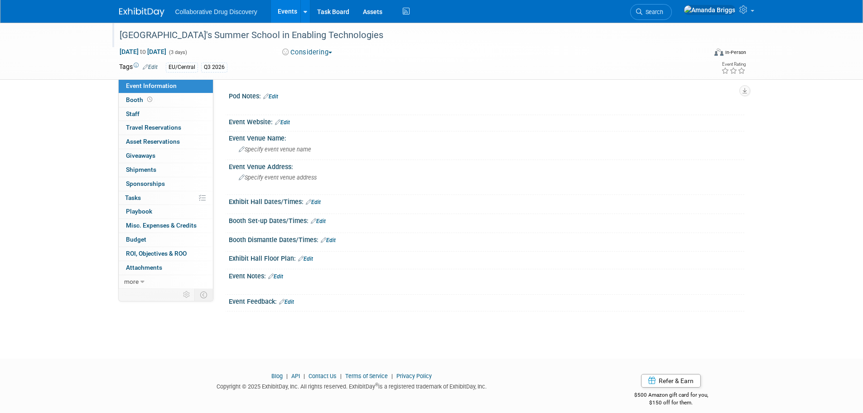
click at [278, 276] on link "Edit" at bounding box center [275, 276] width 15 height 6
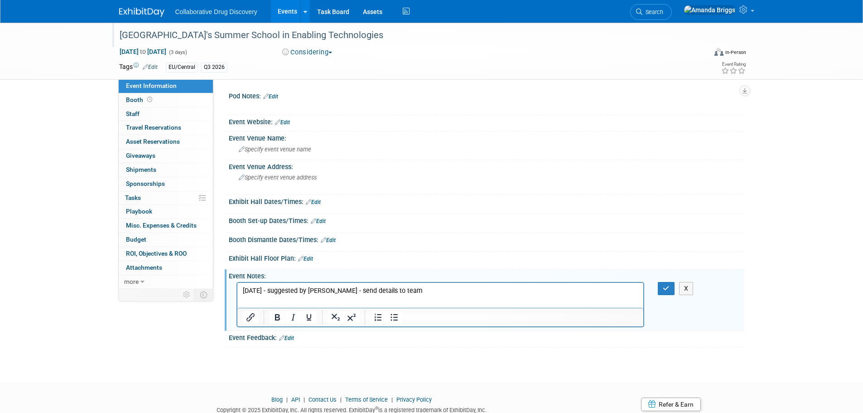
click at [362, 288] on p "[DATE] - suggested by [PERSON_NAME] - send details to team" at bounding box center [440, 290] width 396 height 9
click at [415, 289] on p "[DATE] - suggested by [PERSON_NAME] - sent details to team" at bounding box center [440, 290] width 396 height 9
click at [661, 292] on button "button" at bounding box center [666, 288] width 17 height 13
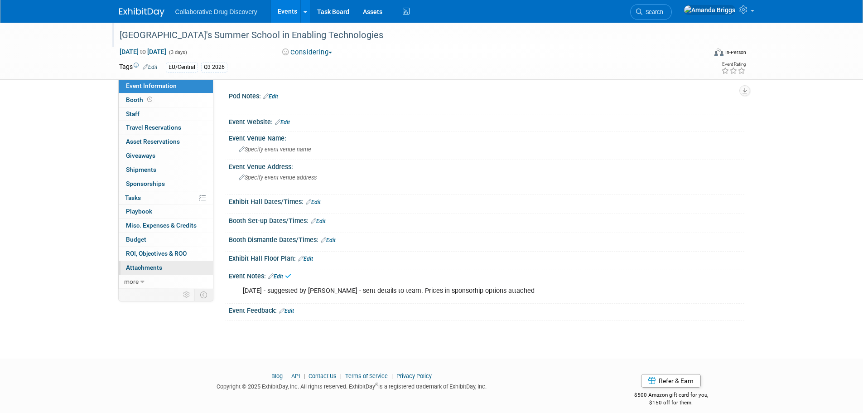
click at [157, 268] on span "Attachments 0" at bounding box center [144, 267] width 36 height 7
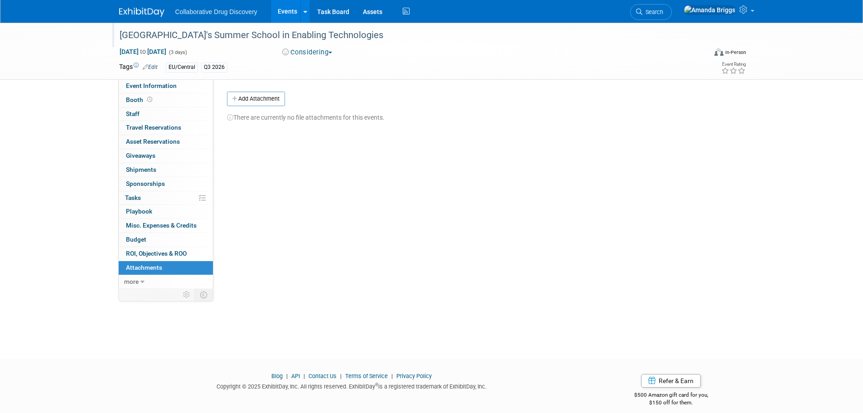
click at [157, 268] on span "Attachments 0" at bounding box center [144, 267] width 36 height 7
click at [248, 101] on button "Add Attachment" at bounding box center [256, 98] width 58 height 14
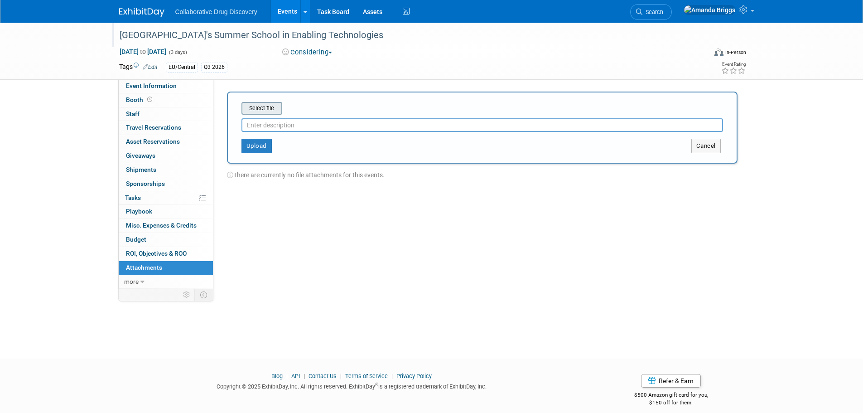
click at [257, 110] on input "file" at bounding box center [227, 108] width 108 height 11
drag, startPoint x: 309, startPoint y: 105, endPoint x: 248, endPoint y: 106, distance: 61.2
click at [248, 106] on icon "sponsorship packages.pdf" at bounding box center [281, 106] width 80 height 7
copy icon "sponsorship packages"
click at [250, 123] on input "text" at bounding box center [481, 122] width 481 height 14
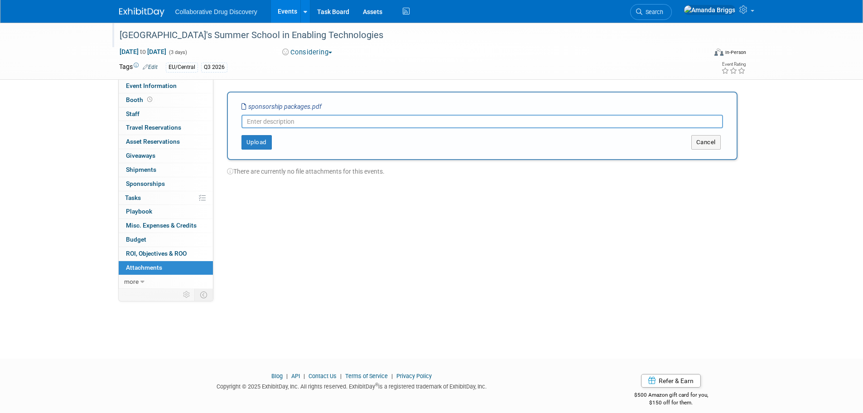
paste input "sponsorship packages"
type input "sponsorship packages"
click at [258, 144] on button "Upload" at bounding box center [256, 142] width 30 height 14
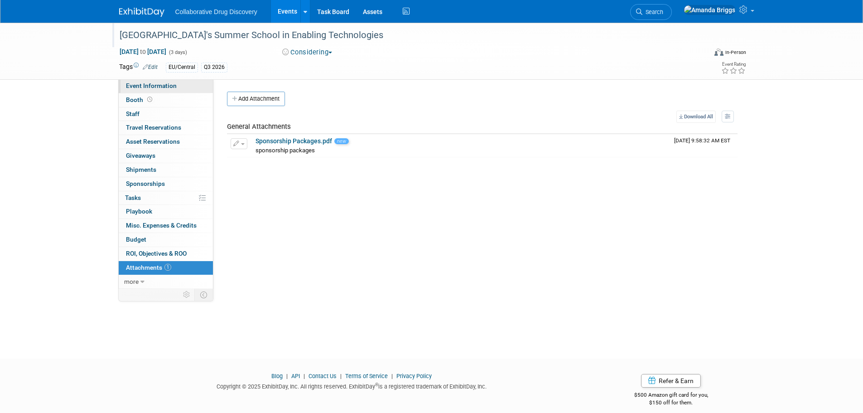
click at [158, 85] on span "Event Information" at bounding box center [151, 85] width 51 height 7
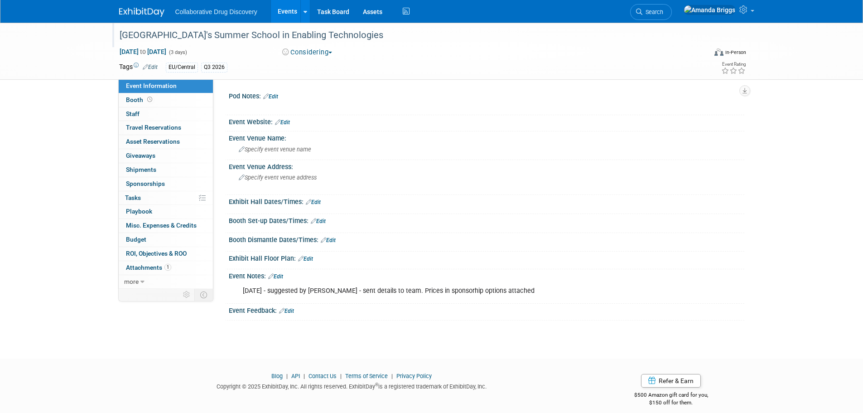
click at [280, 277] on link "Edit" at bounding box center [275, 276] width 15 height 6
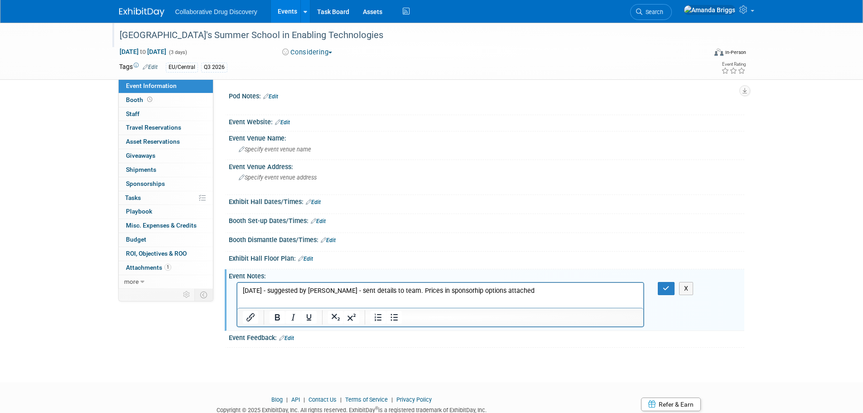
click at [536, 291] on p "18AUG2025 - suggested by Lauren - sent details to team. Prices in sponsorhip op…" at bounding box center [440, 290] width 396 height 9
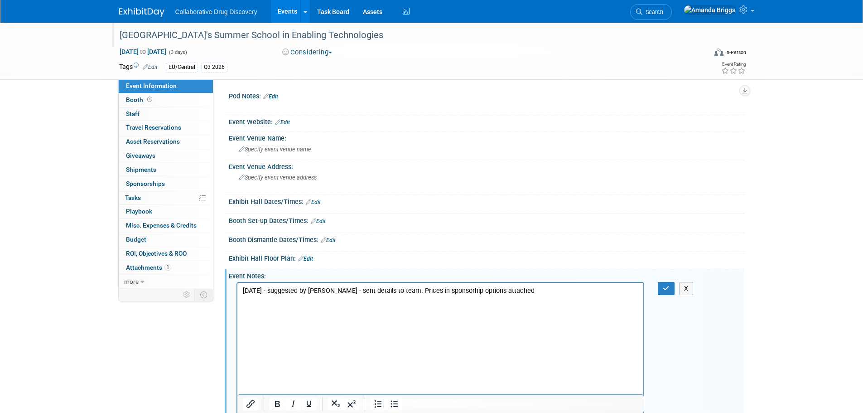
scroll to position [165, 0]
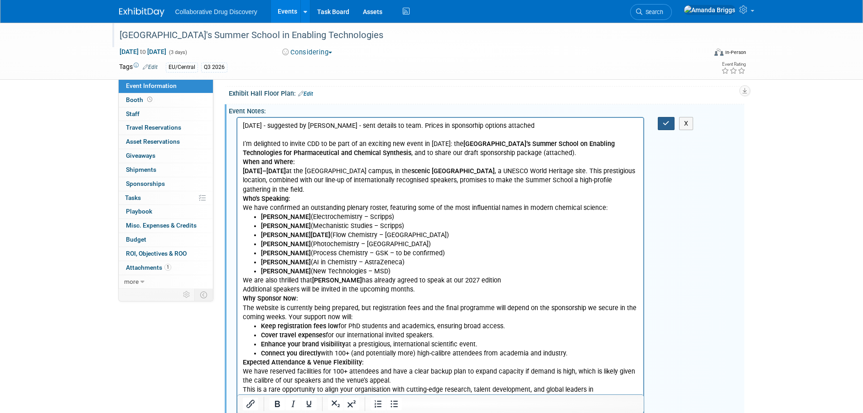
click at [666, 124] on icon "button" at bounding box center [666, 123] width 7 height 6
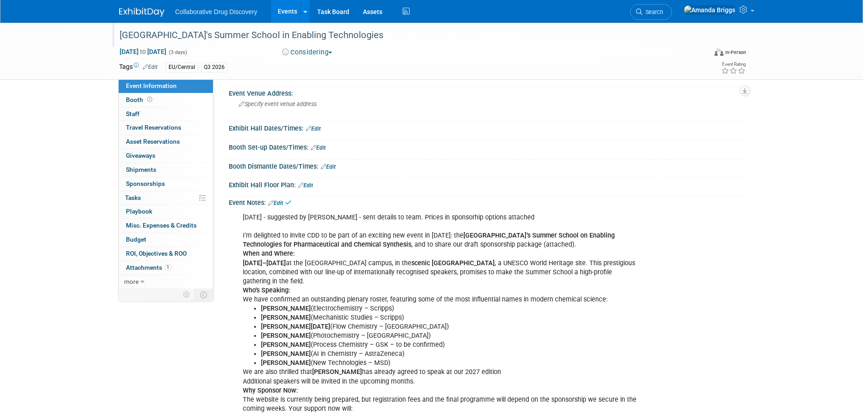
scroll to position [0, 0]
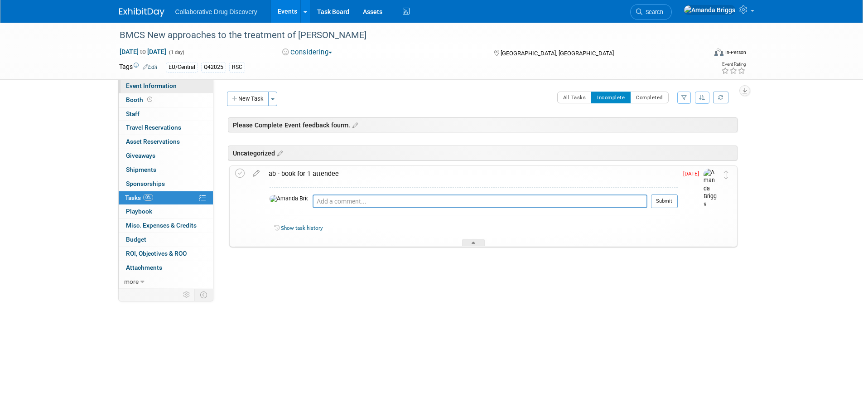
click at [157, 86] on span "Event Information" at bounding box center [151, 85] width 51 height 7
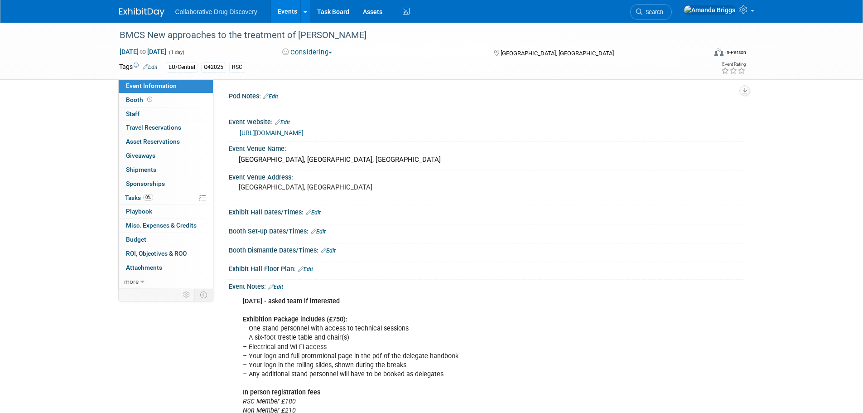
click at [303, 132] on link "[URL][DOMAIN_NAME]" at bounding box center [272, 132] width 64 height 7
click at [287, 132] on link "[URL][DOMAIN_NAME]" at bounding box center [272, 132] width 64 height 7
click at [449, 296] on div "[DATE] - asked team if interested Exhibition Package includes (£750): – One sta…" at bounding box center [440, 364] width 408 height 145
